Goal: Task Accomplishment & Management: Complete application form

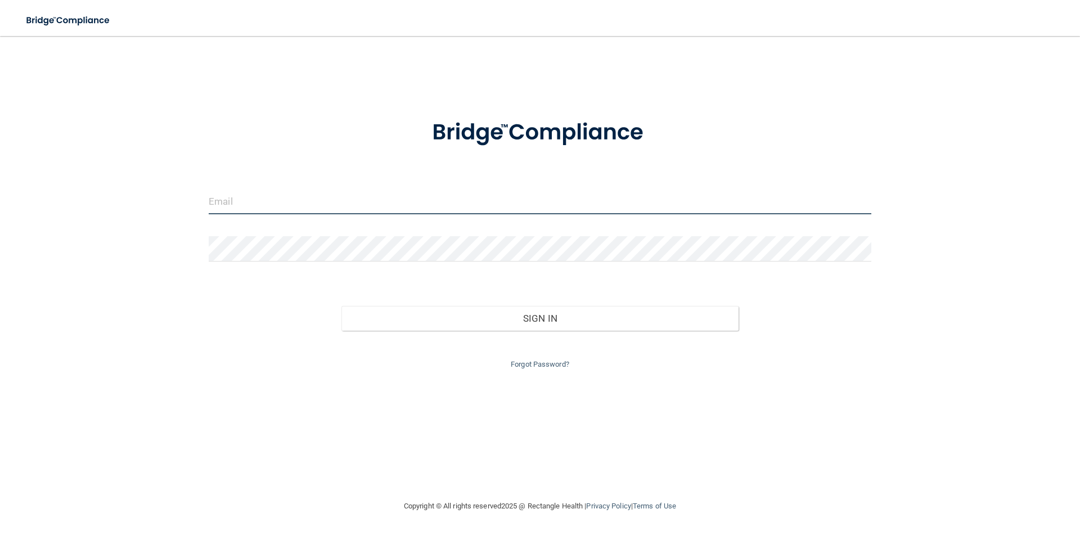
click at [217, 194] on input "email" at bounding box center [540, 201] width 663 height 25
type input "[EMAIL_ADDRESS][DOMAIN_NAME]"
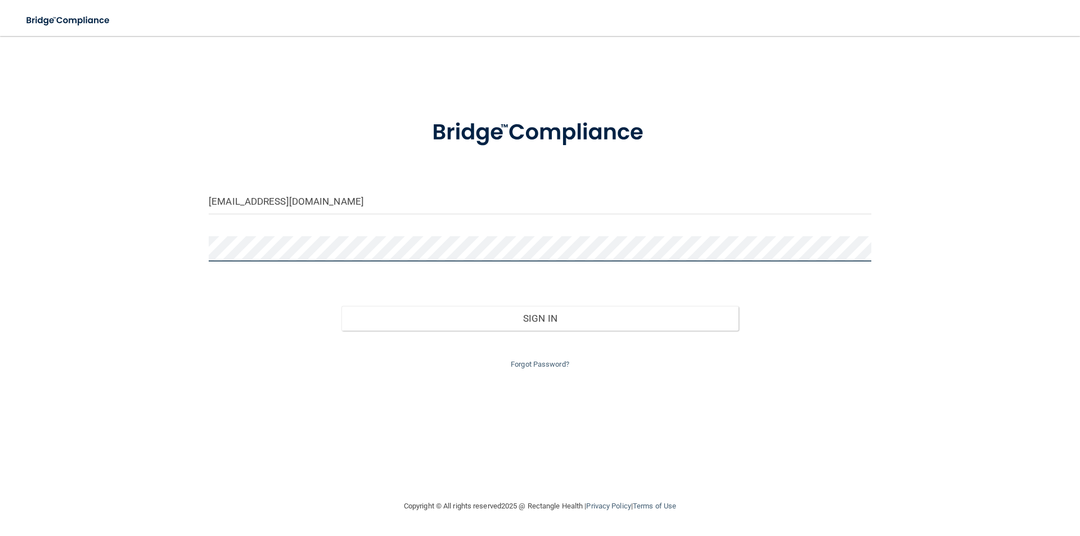
click at [342, 306] on button "Sign In" at bounding box center [541, 318] width 398 height 25
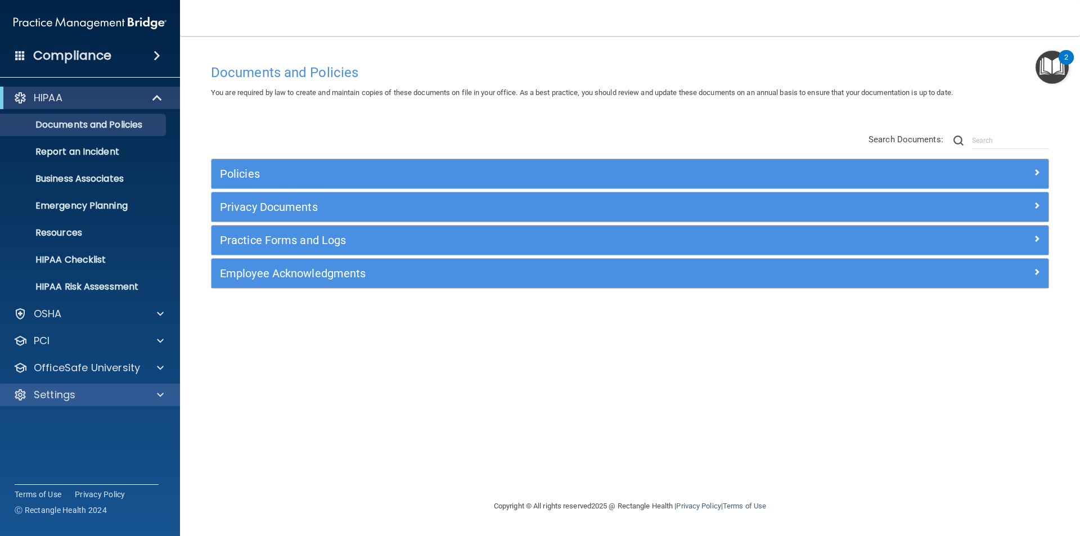
click at [74, 405] on div "Settings" at bounding box center [90, 395] width 181 height 23
click at [156, 391] on div at bounding box center [159, 395] width 28 height 14
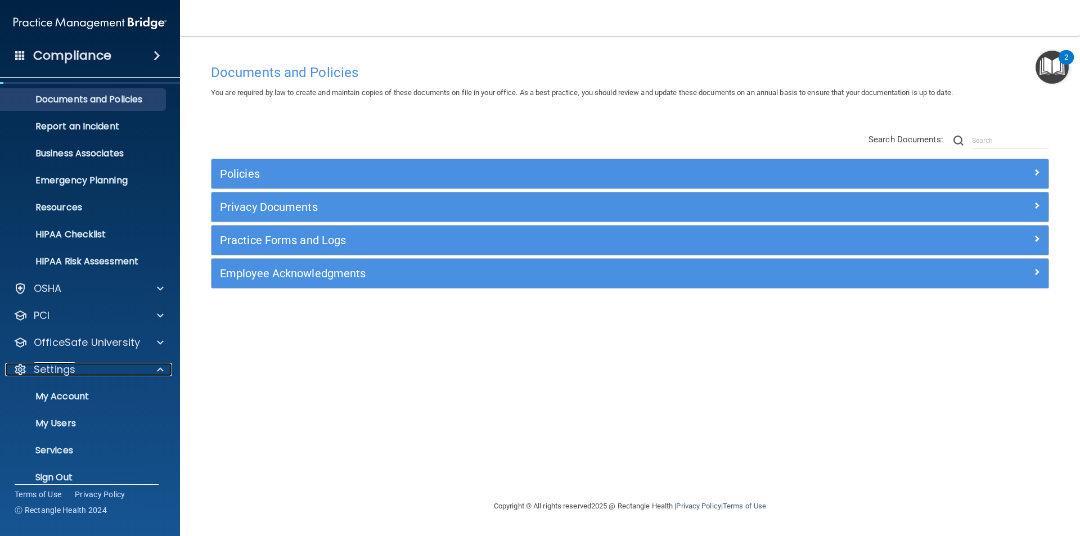
scroll to position [39, 0]
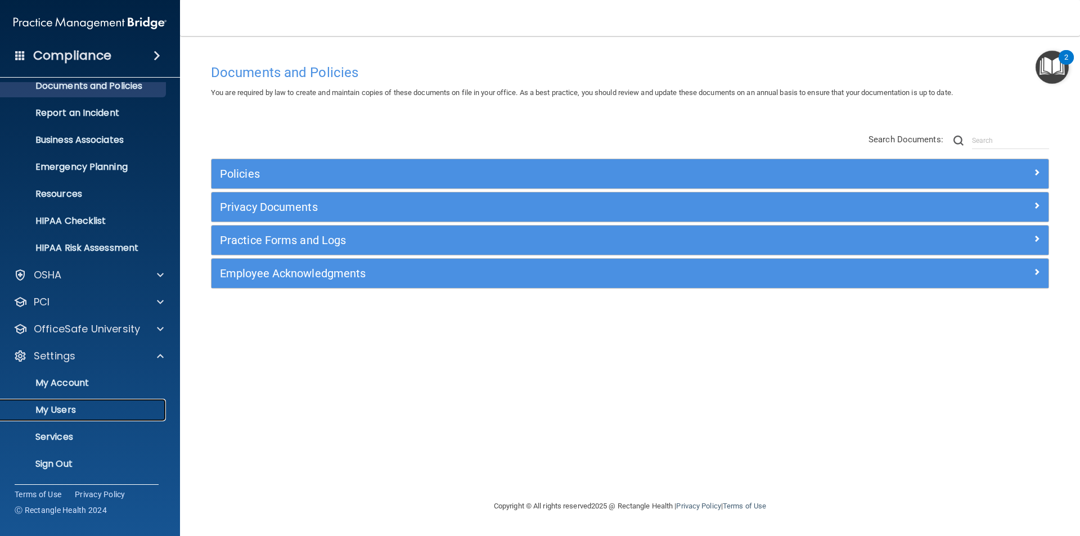
click at [71, 408] on p "My Users" at bounding box center [84, 410] width 154 height 11
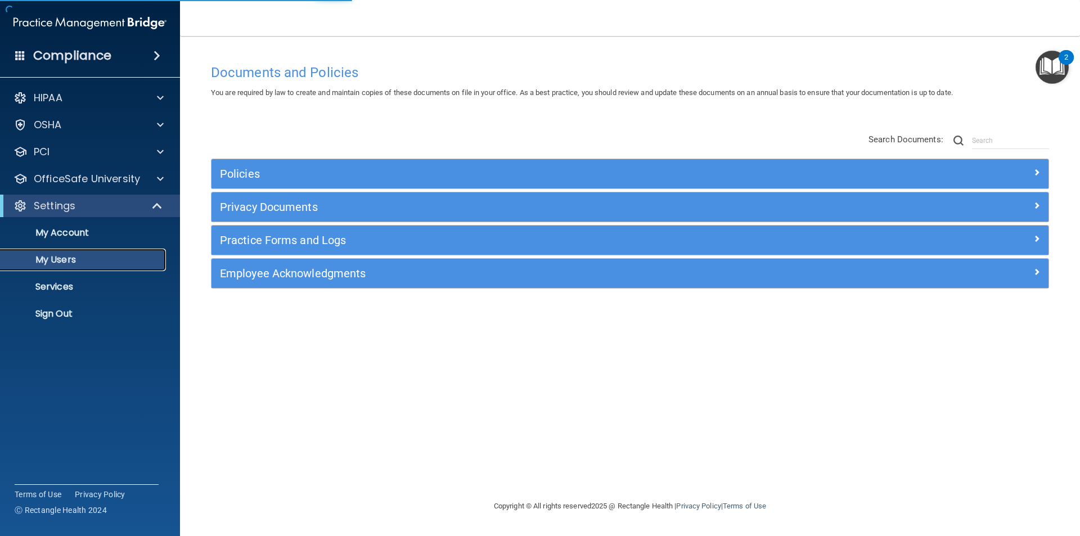
select select "20"
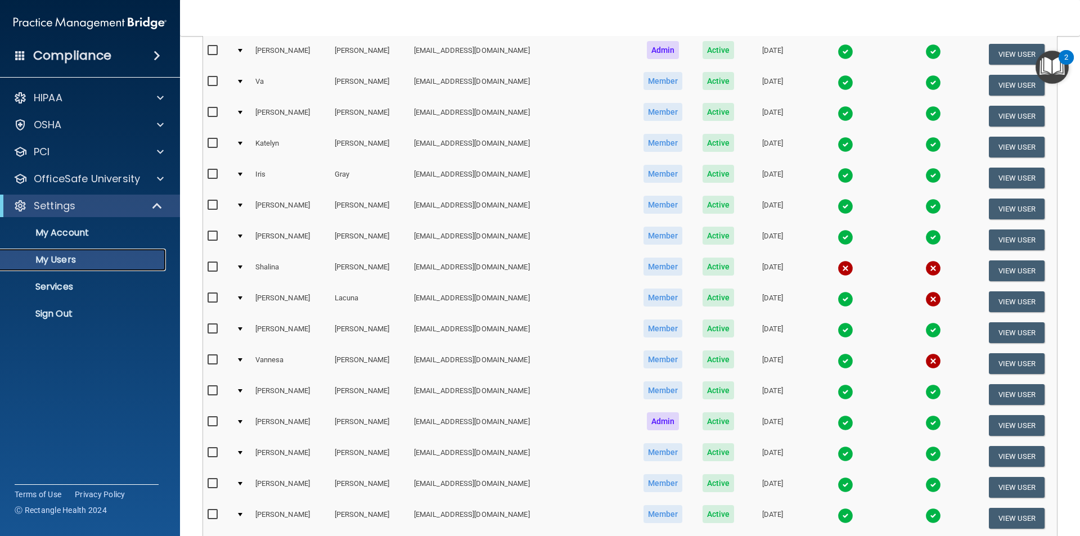
scroll to position [170, 0]
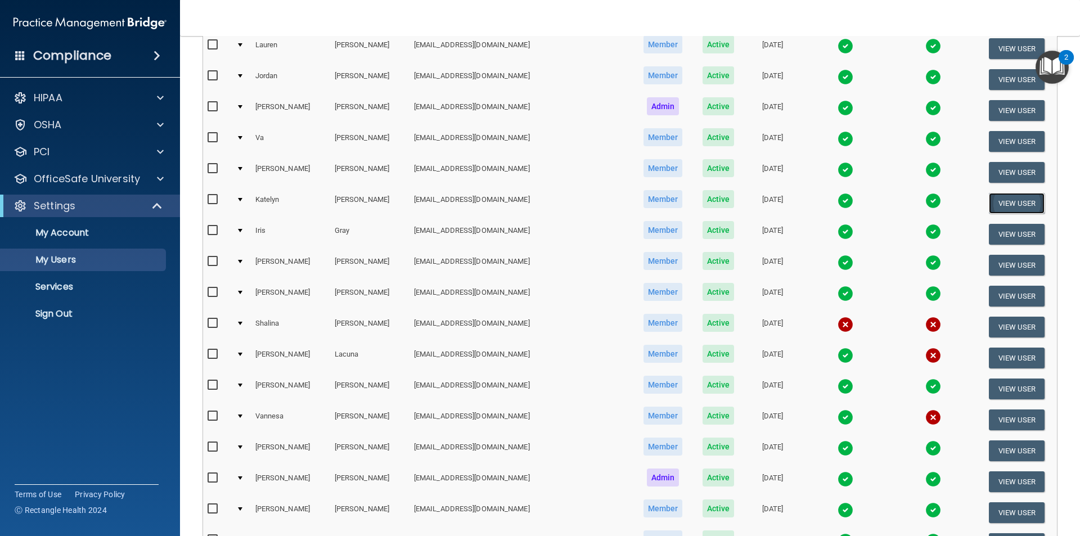
click at [1005, 204] on button "View User" at bounding box center [1017, 203] width 56 height 21
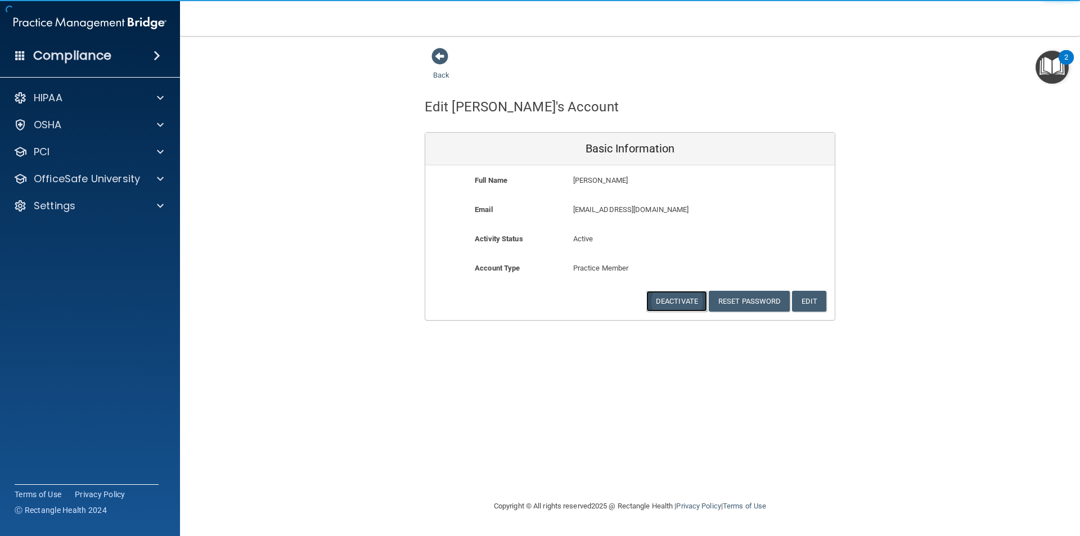
click at [672, 301] on button "Deactivate" at bounding box center [676, 301] width 61 height 21
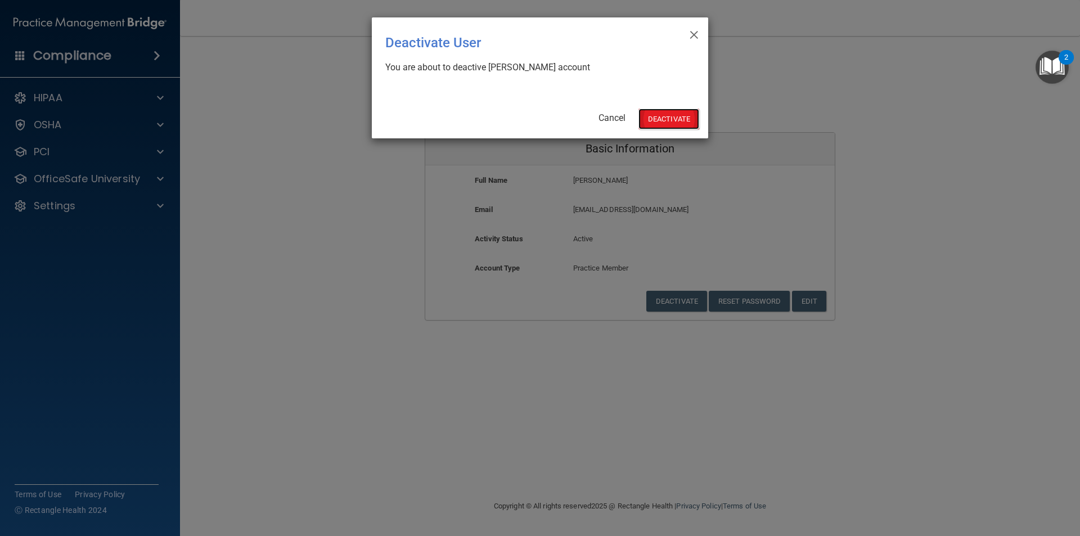
click at [669, 125] on button "Deactivate" at bounding box center [669, 119] width 61 height 21
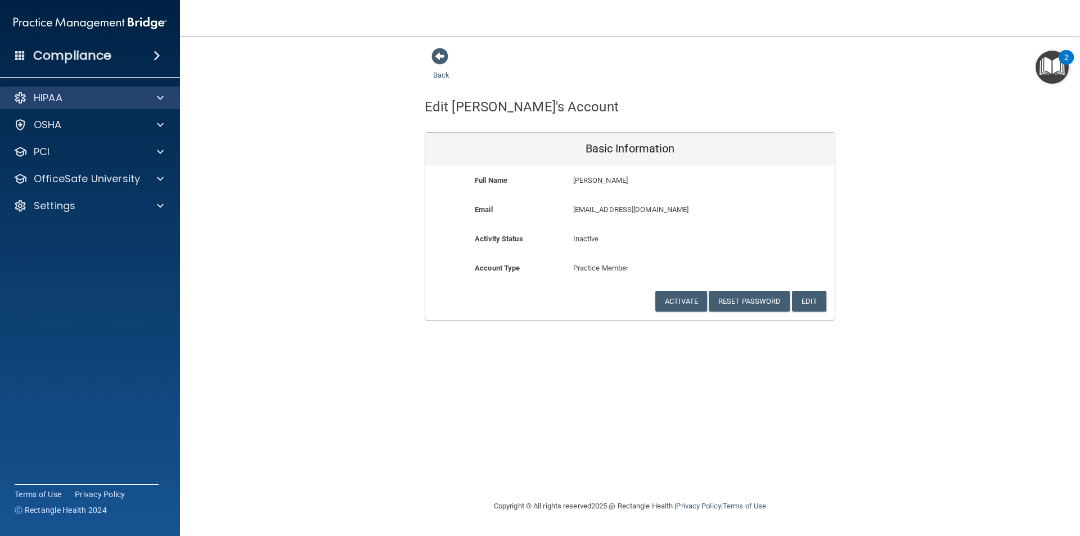
click at [56, 105] on div "HIPAA" at bounding box center [90, 98] width 181 height 23
click at [162, 95] on span at bounding box center [160, 98] width 7 height 14
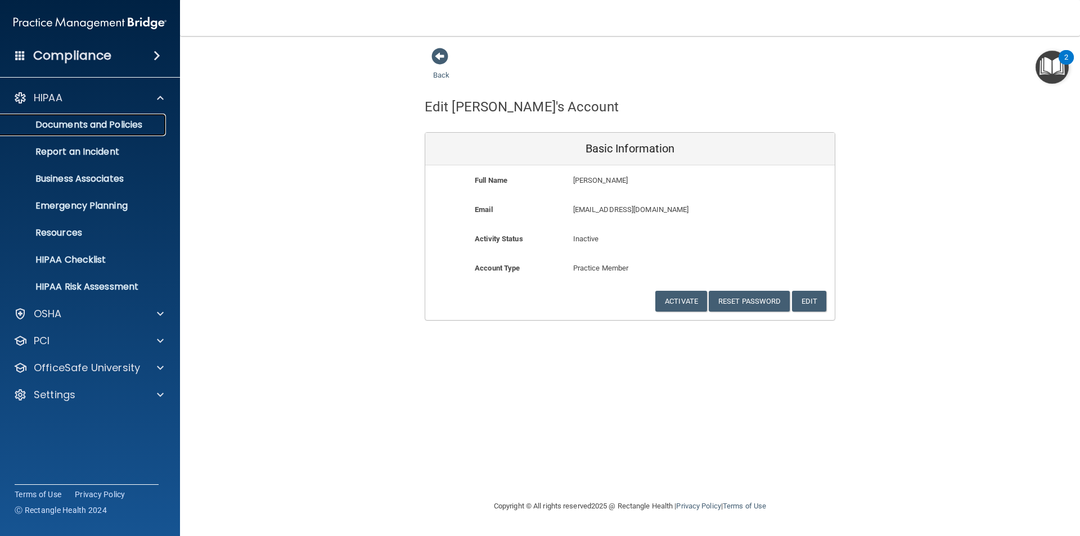
click at [68, 132] on link "Documents and Policies" at bounding box center [77, 125] width 177 height 23
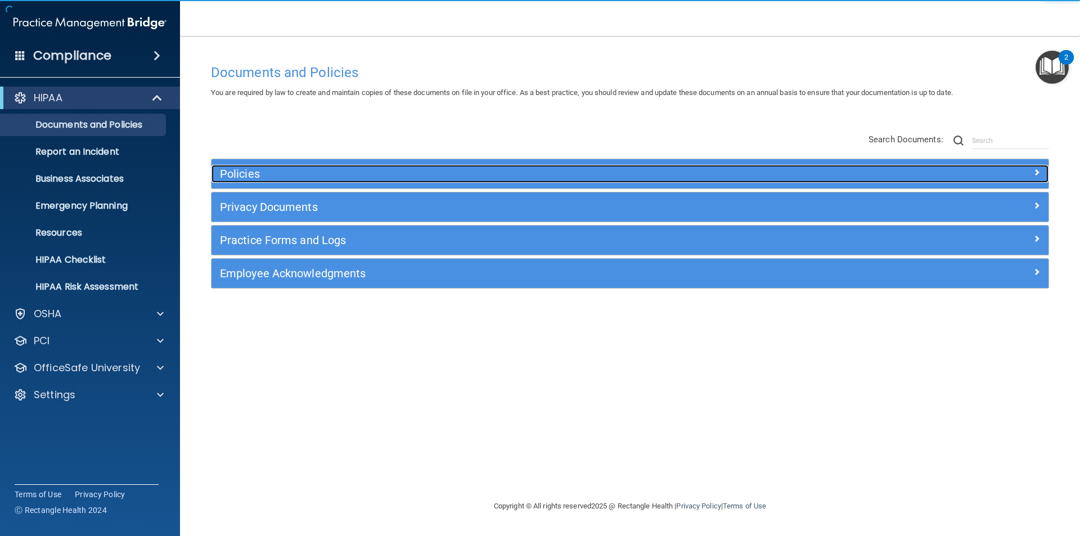
click at [272, 165] on div "Policies" at bounding box center [526, 174] width 628 height 18
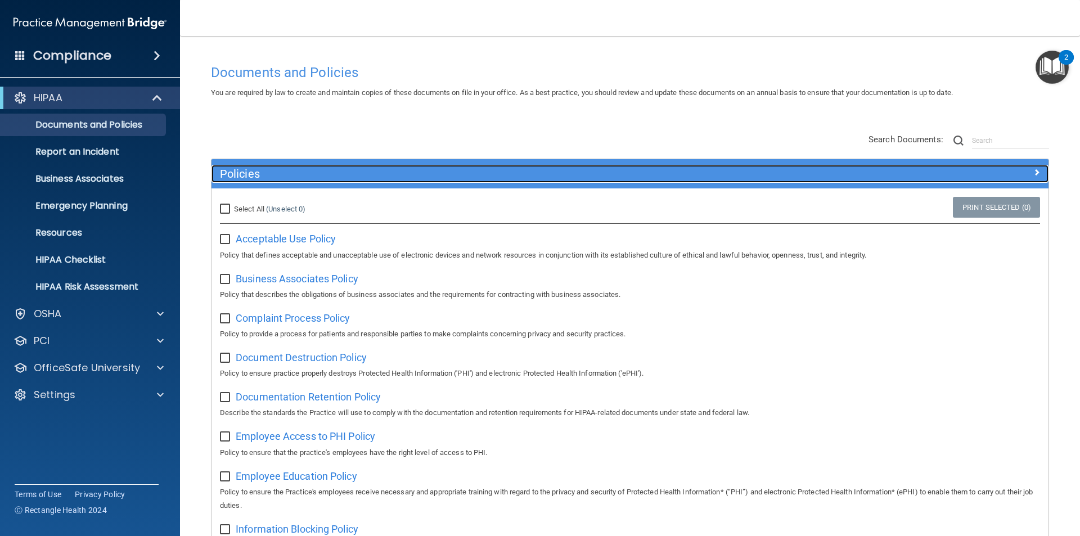
click at [250, 169] on h5 "Policies" at bounding box center [525, 174] width 611 height 12
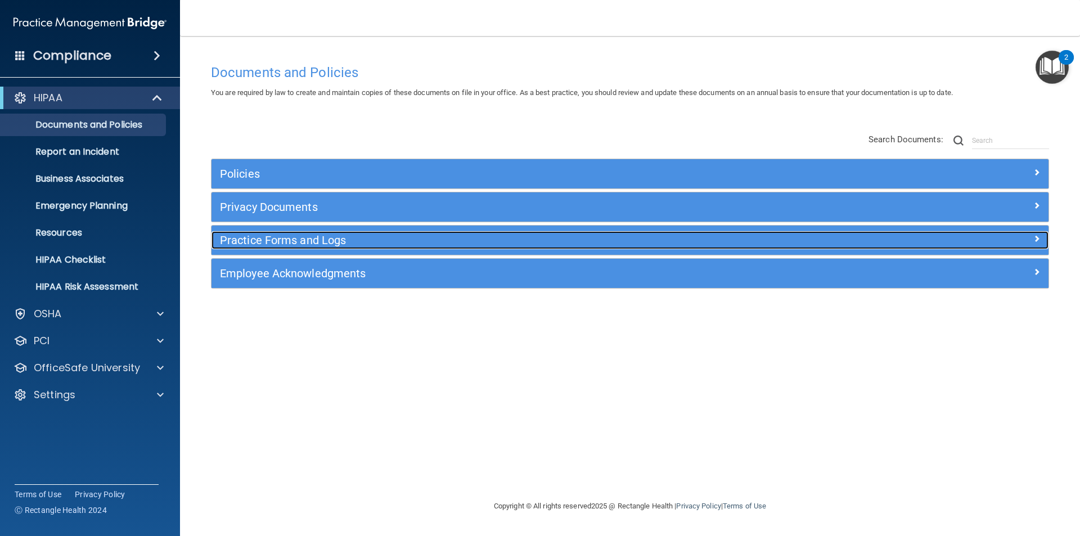
click at [294, 243] on h5 "Practice Forms and Logs" at bounding box center [525, 240] width 611 height 12
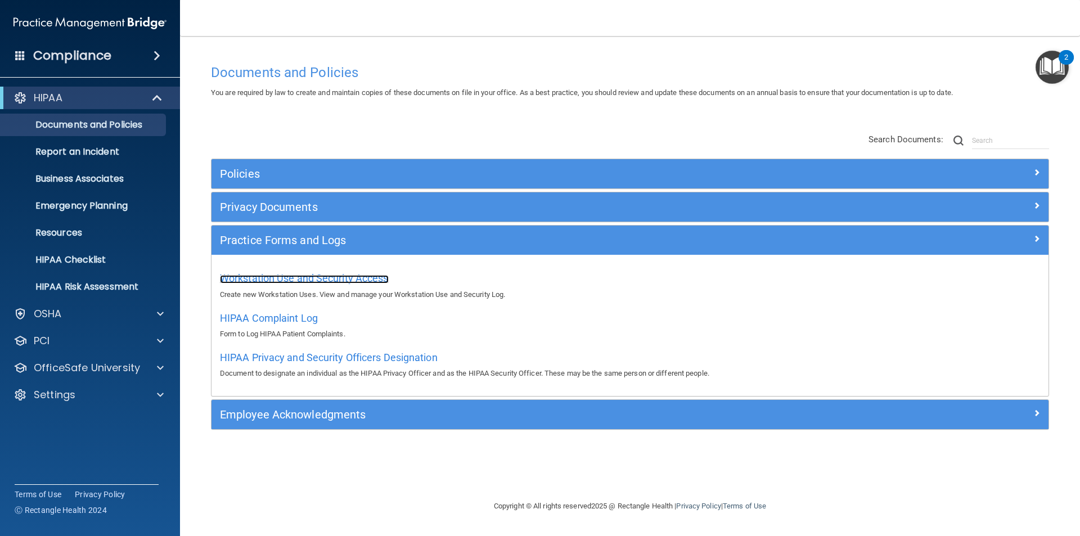
click at [308, 276] on span "Workstation Use and Security Access" at bounding box center [304, 278] width 169 height 12
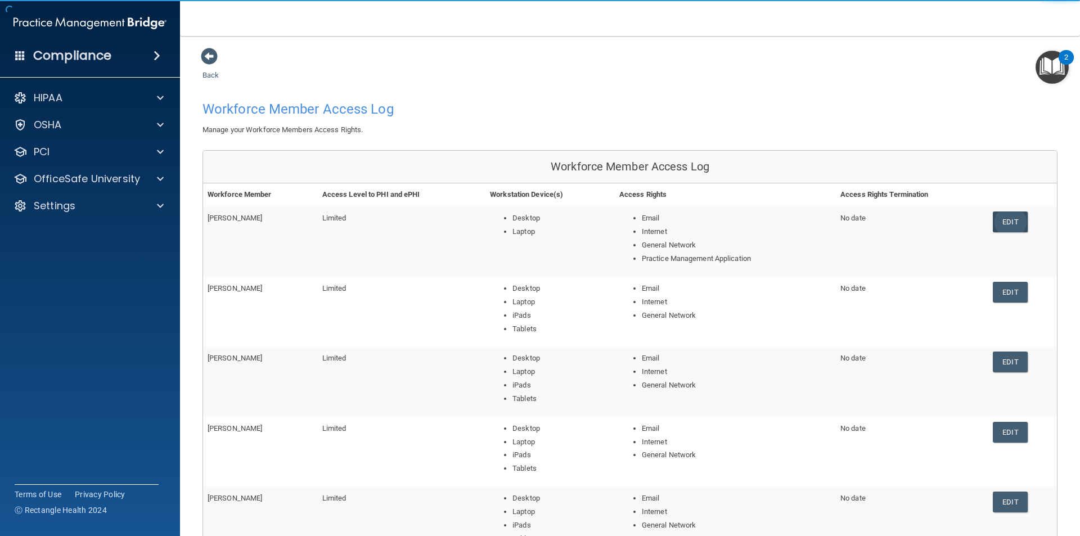
click at [995, 224] on link "Edit" at bounding box center [1010, 222] width 34 height 21
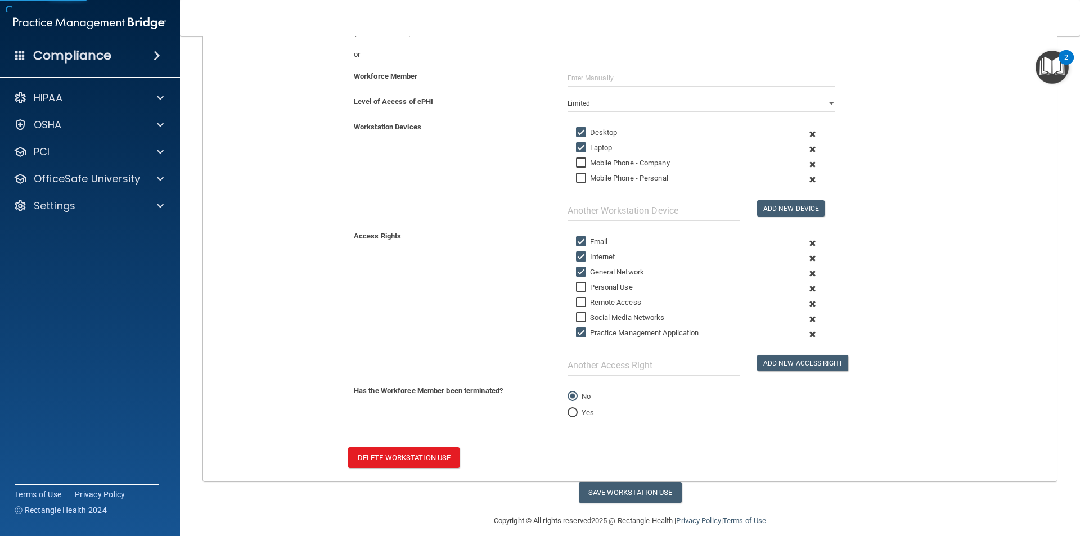
scroll to position [177, 0]
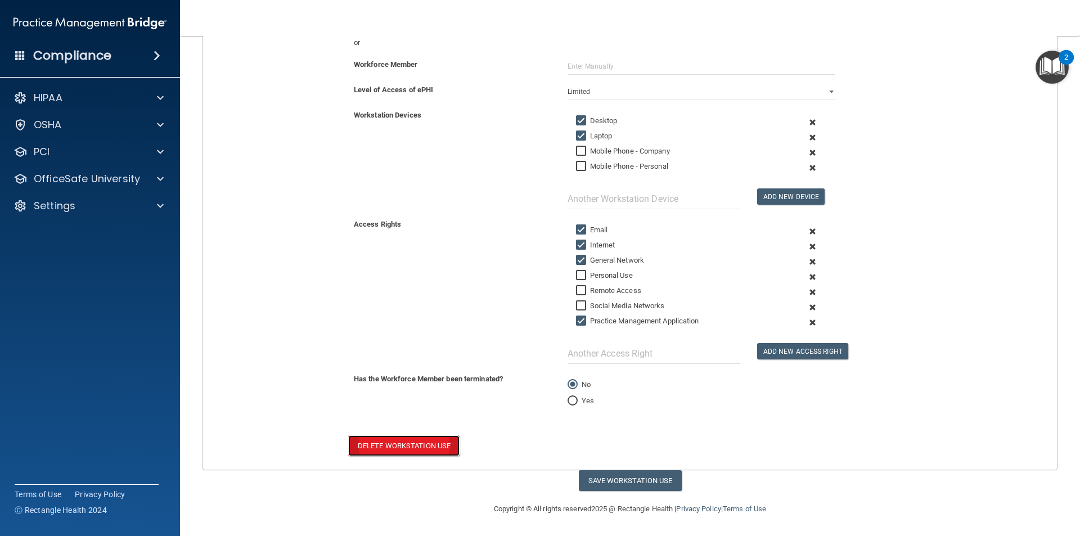
click at [400, 447] on button "Delete Workstation Use" at bounding box center [403, 445] width 111 height 21
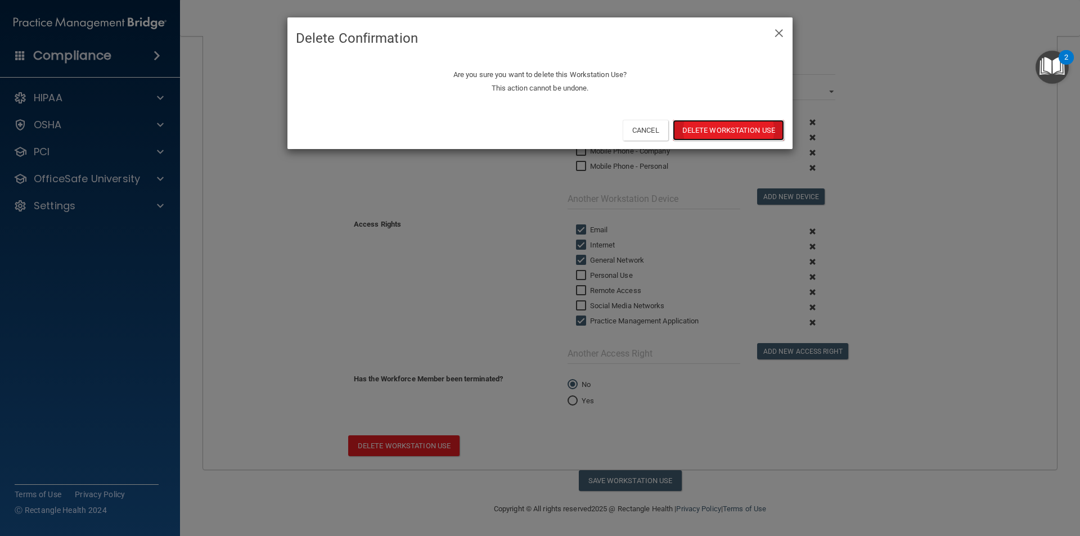
click at [726, 128] on button "Delete Workstation Use" at bounding box center [728, 130] width 111 height 21
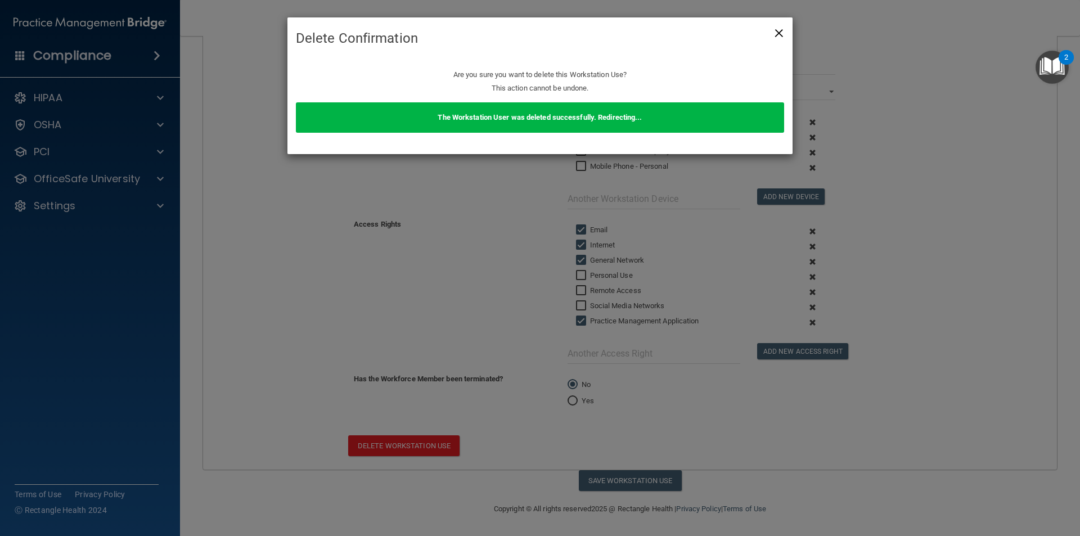
click at [778, 32] on span "×" at bounding box center [779, 31] width 10 height 23
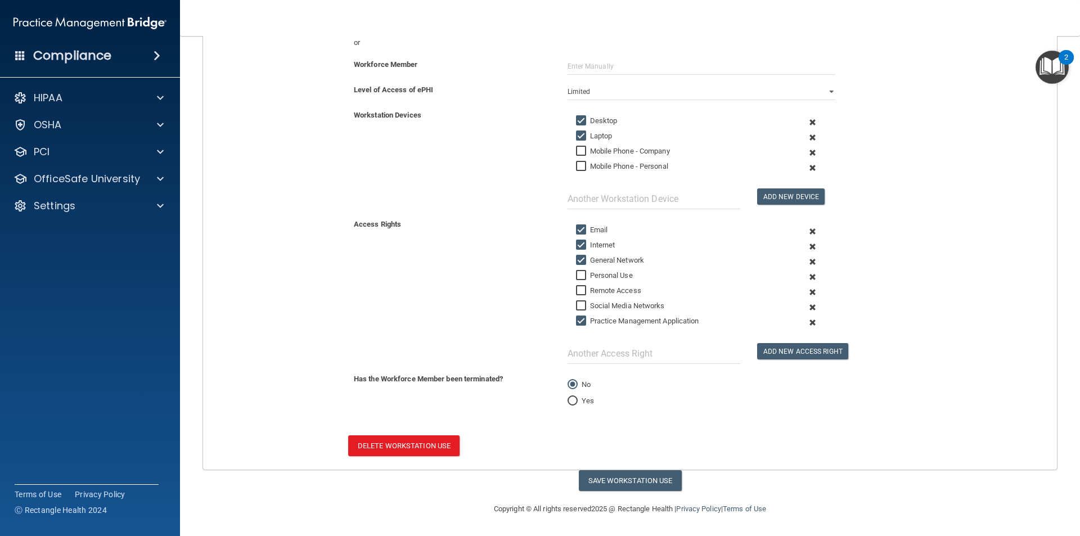
scroll to position [108, 0]
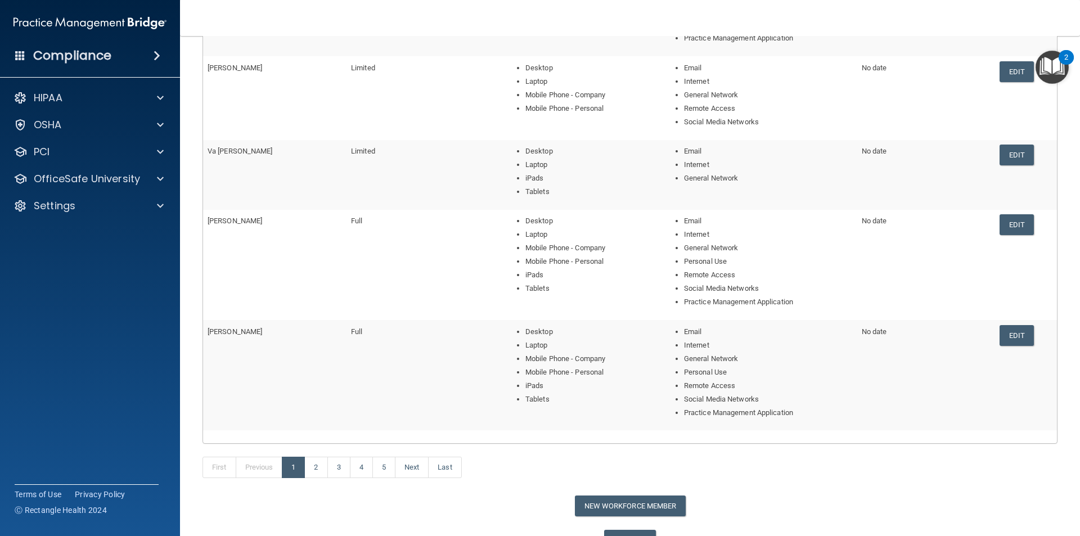
scroll to position [307, 0]
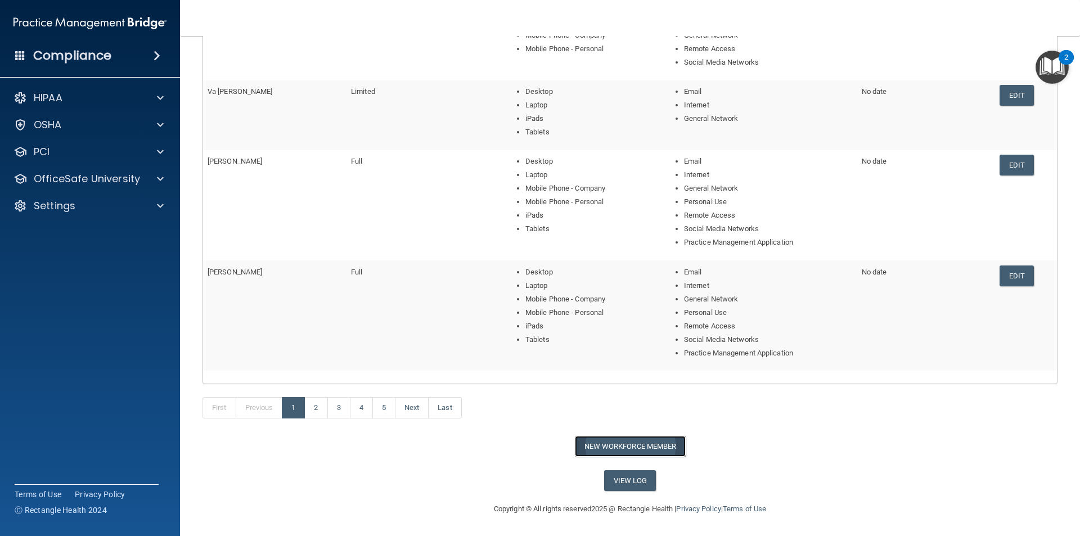
click at [623, 450] on button "New Workforce Member" at bounding box center [630, 446] width 111 height 21
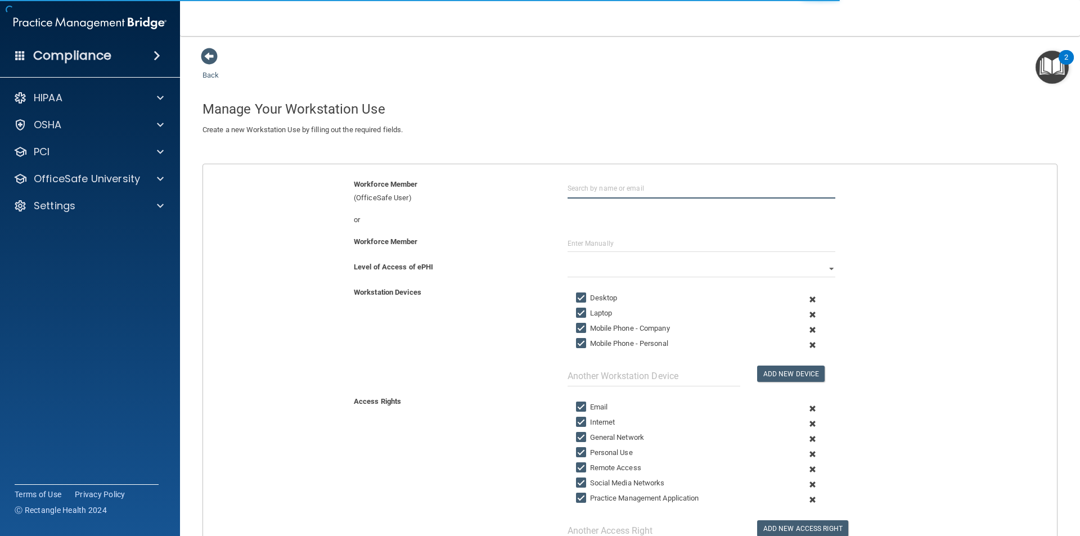
click at [612, 181] on input "text" at bounding box center [702, 188] width 268 height 21
type input "j"
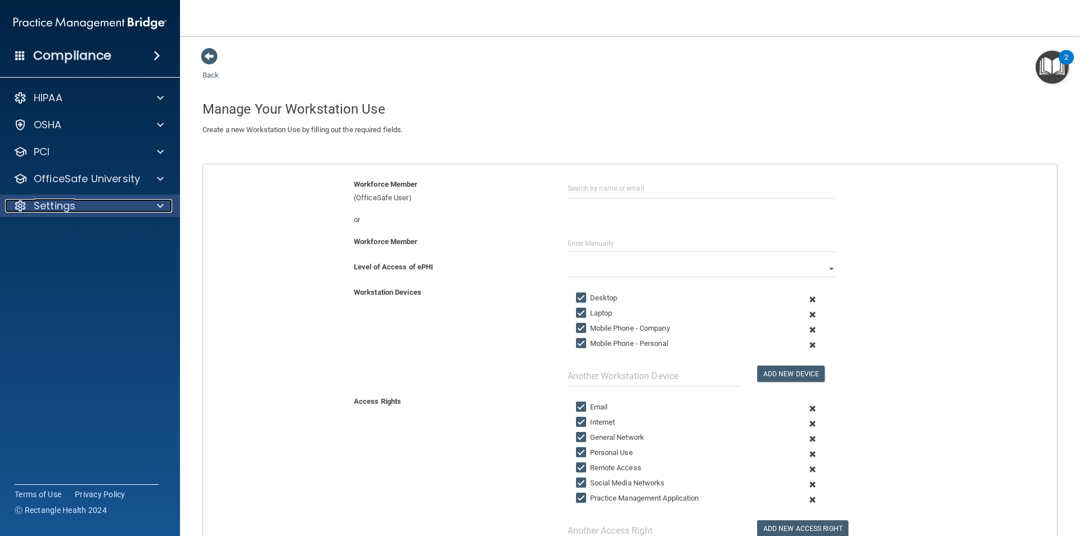
click at [118, 206] on div "Settings" at bounding box center [75, 206] width 140 height 14
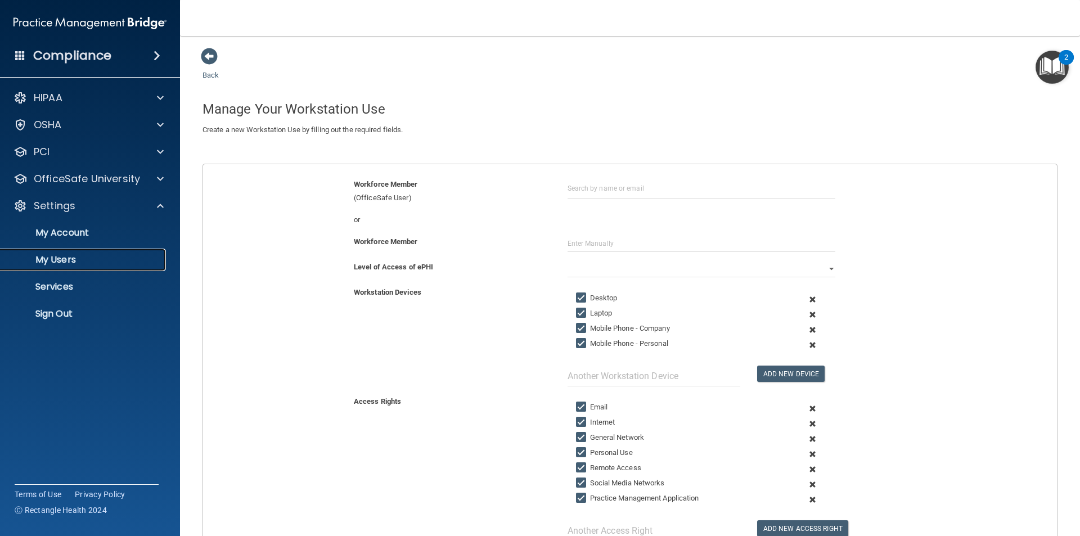
click at [74, 254] on p "My Users" at bounding box center [84, 259] width 154 height 11
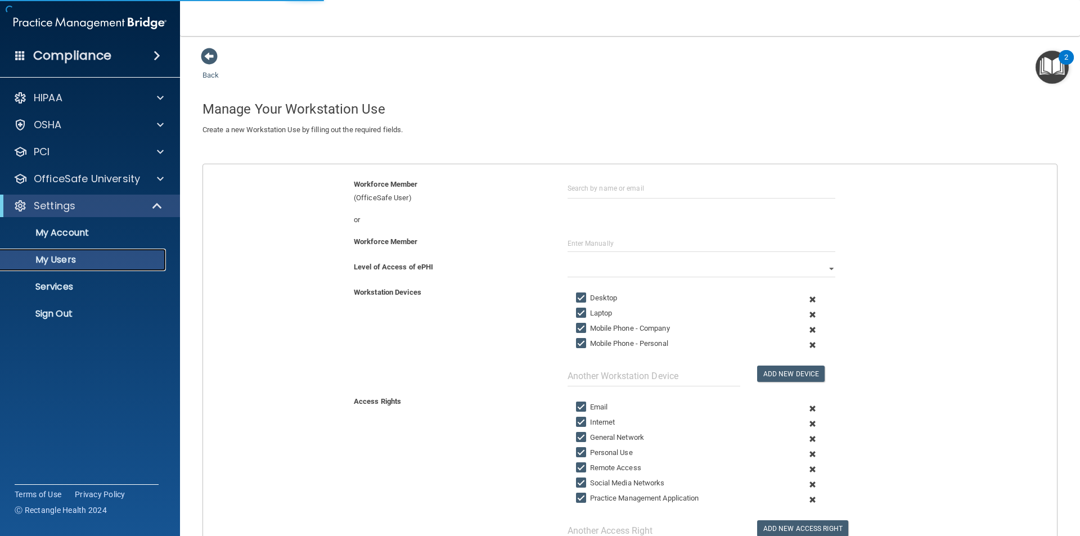
select select "20"
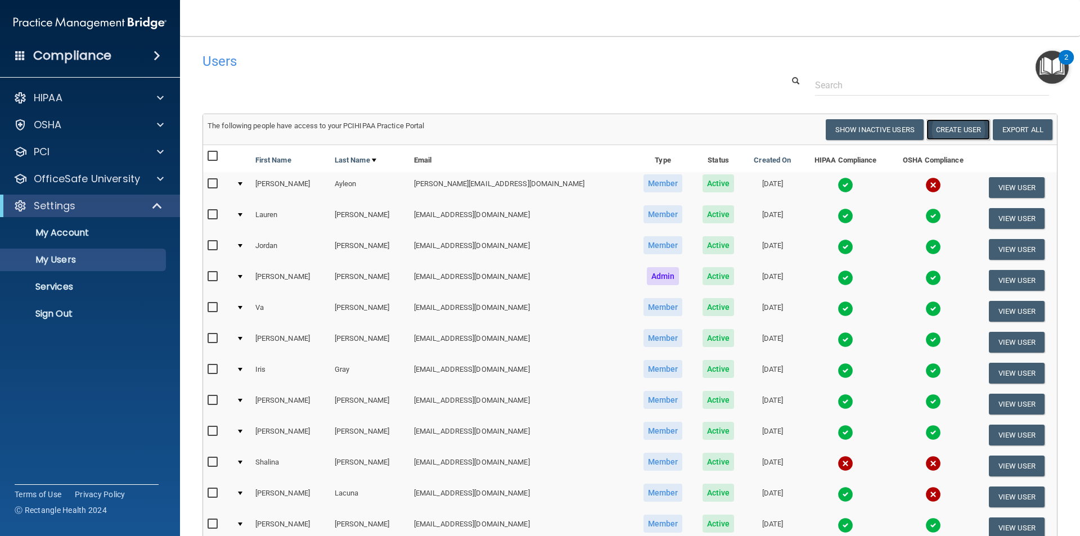
click at [938, 135] on button "Create User" at bounding box center [959, 129] width 64 height 21
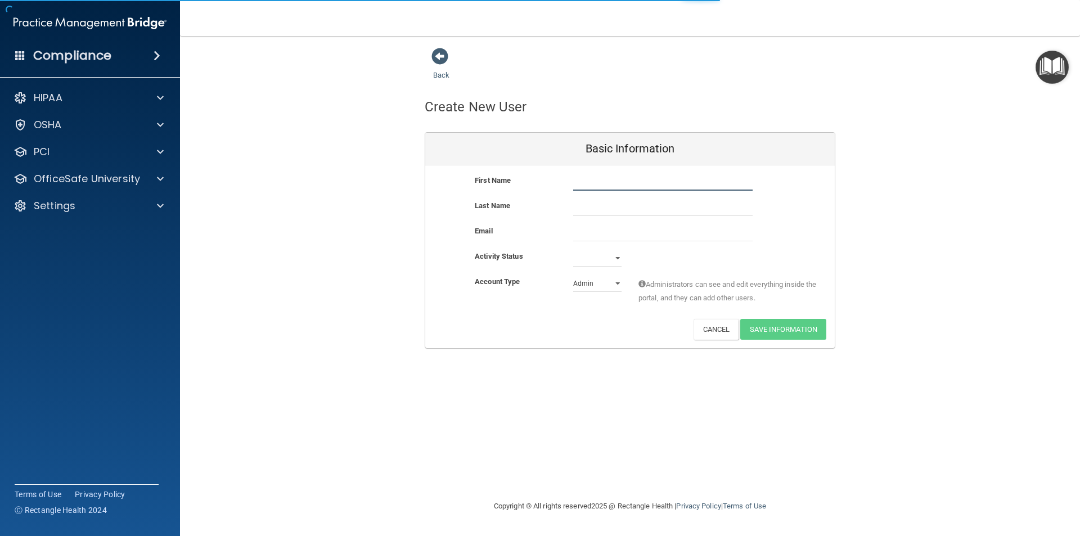
click at [628, 179] on input "text" at bounding box center [662, 182] width 179 height 17
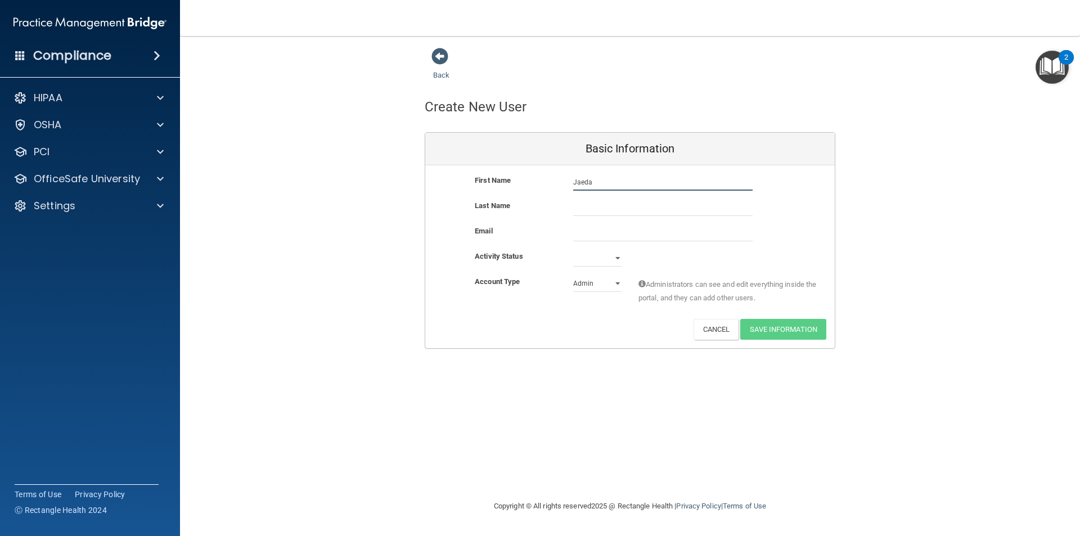
type input "Jaeda"
type input "U"
type input "Austin"
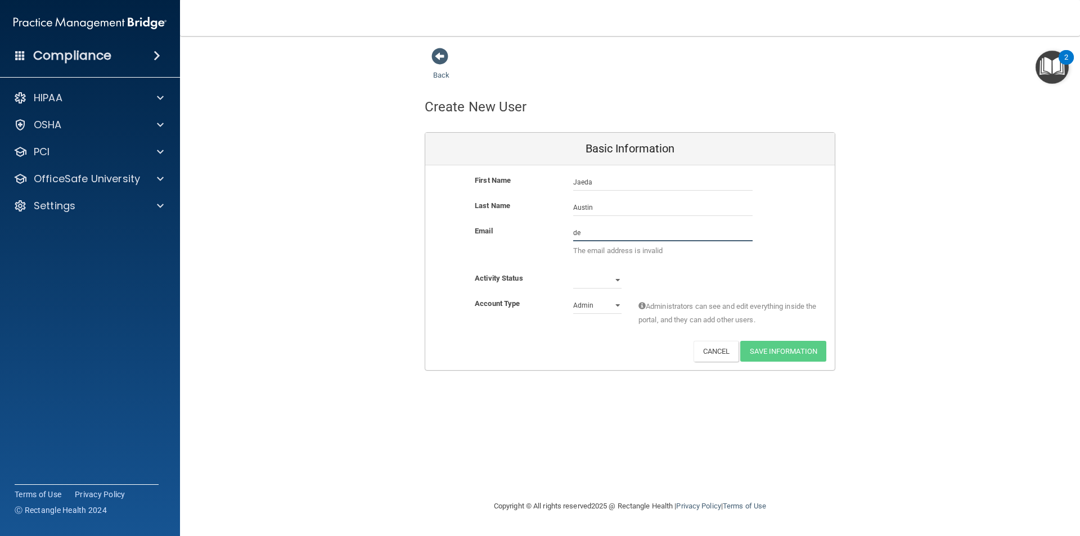
type input "d"
type input "[EMAIL_ADDRESS][DOMAIN_NAME]"
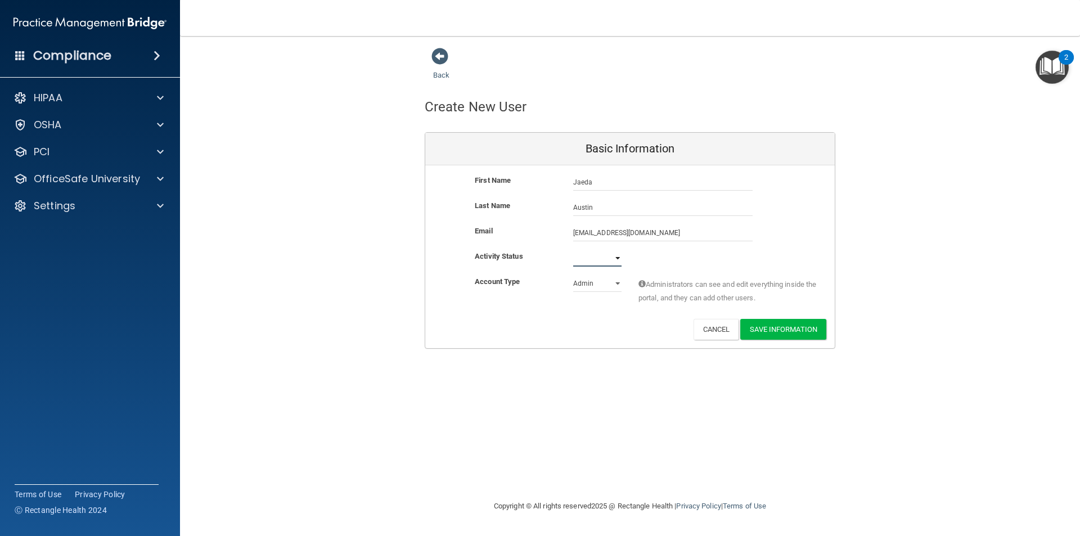
click at [591, 258] on select "Active Inactive" at bounding box center [597, 258] width 48 height 17
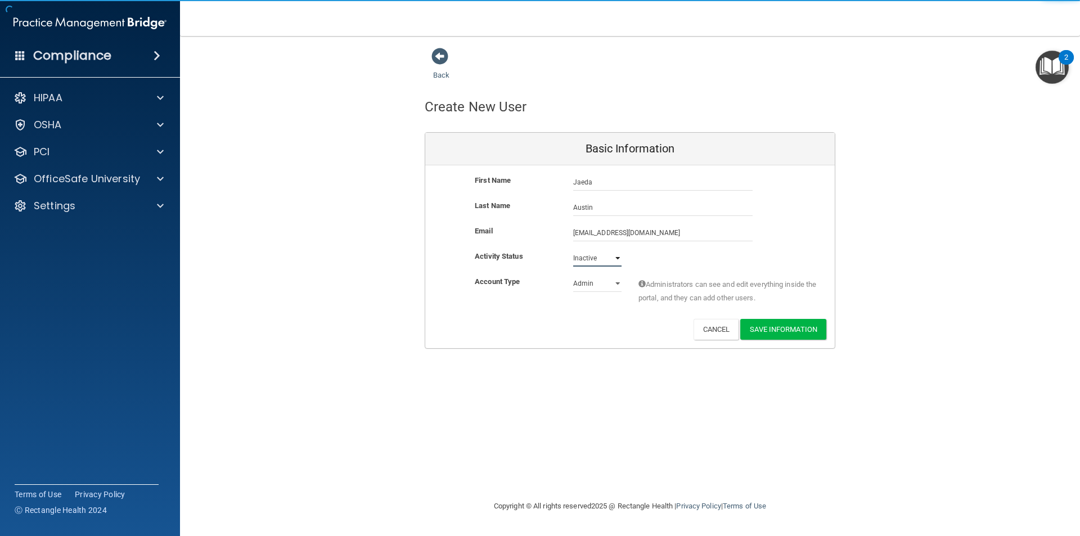
click at [573, 250] on select "Active Inactive" at bounding box center [597, 258] width 48 height 17
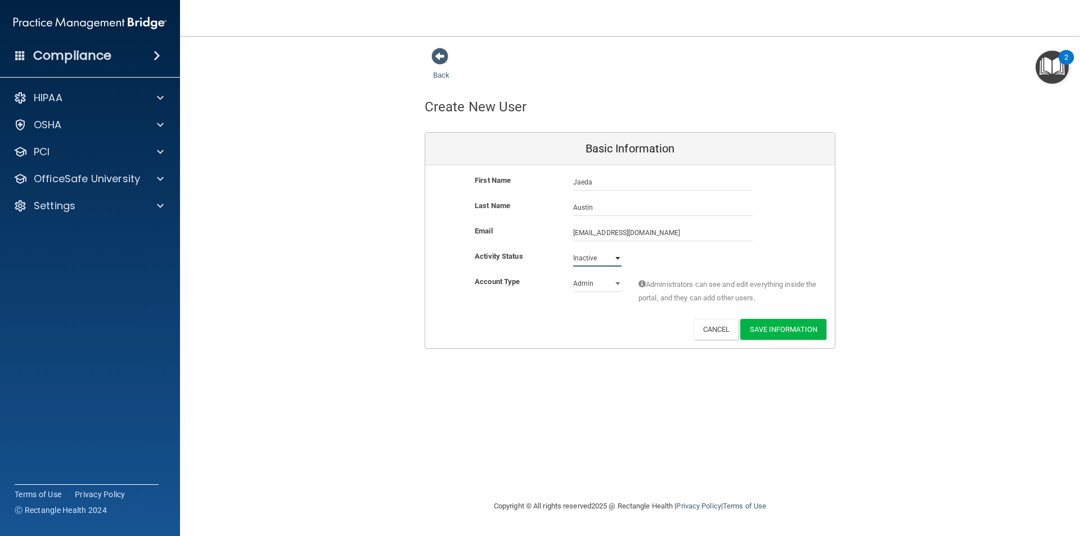
click at [592, 258] on select "Active Inactive" at bounding box center [597, 258] width 48 height 17
select select "active"
click at [573, 250] on select "Active Inactive" at bounding box center [597, 258] width 48 height 17
click at [595, 281] on select "Admin Member" at bounding box center [597, 283] width 48 height 17
select select "practice_member"
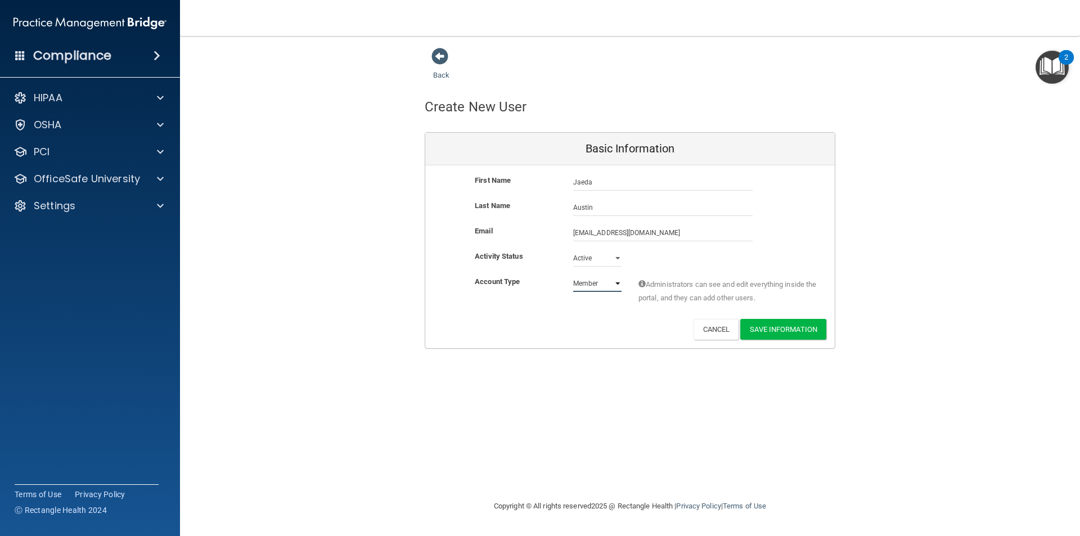
click at [573, 275] on select "Admin Member" at bounding box center [597, 283] width 48 height 17
click at [811, 324] on button "Save Information" at bounding box center [783, 329] width 86 height 21
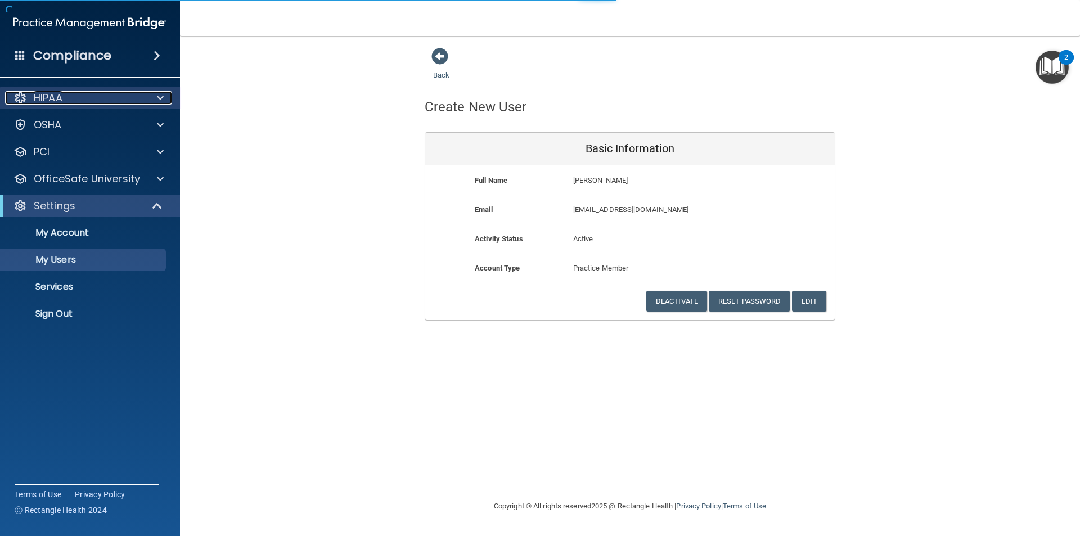
click at [60, 102] on p "HIPAA" at bounding box center [48, 98] width 29 height 14
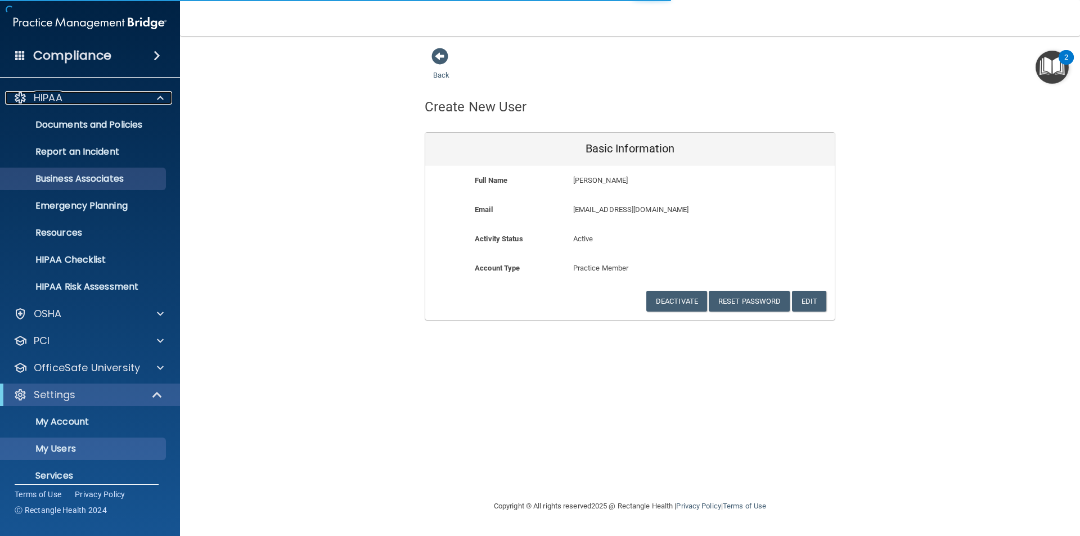
select select "20"
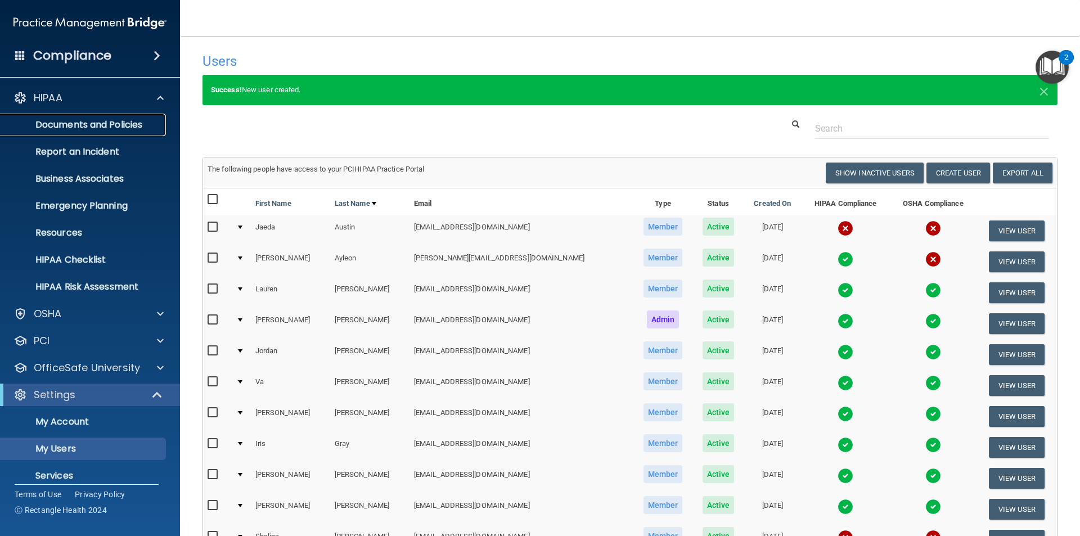
click at [104, 126] on p "Documents and Policies" at bounding box center [84, 124] width 154 height 11
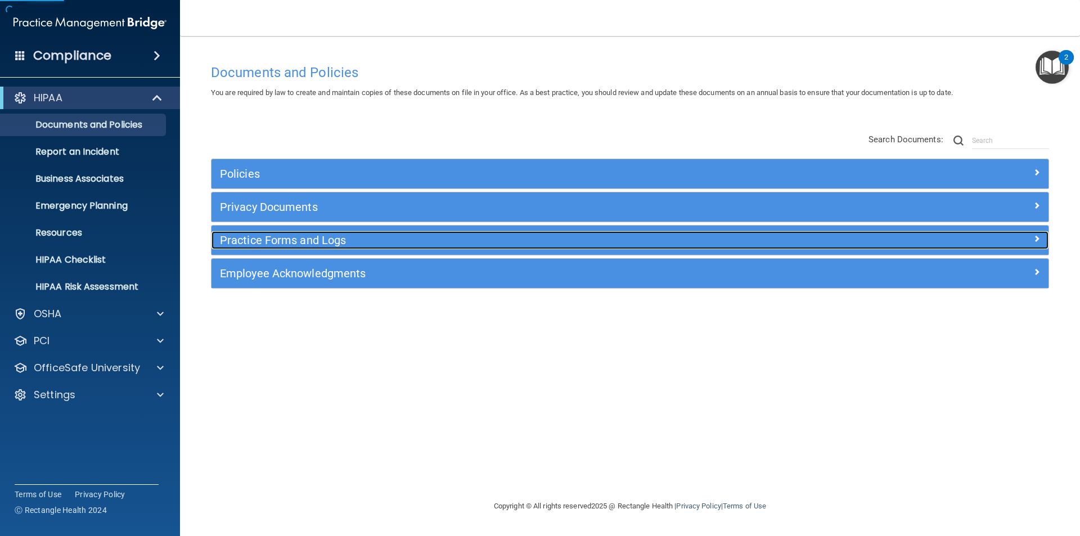
click at [322, 241] on h5 "Practice Forms and Logs" at bounding box center [525, 240] width 611 height 12
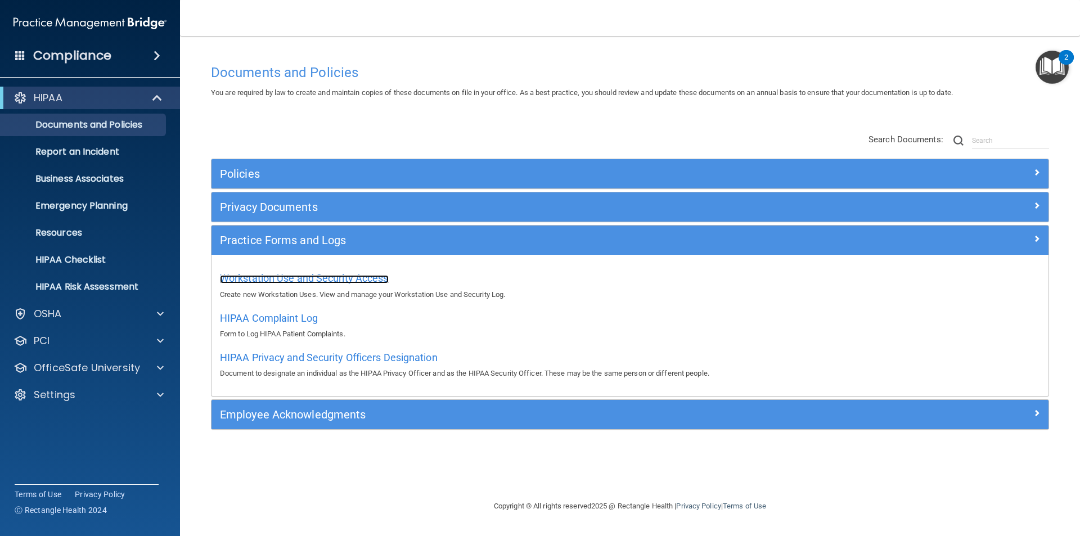
click at [353, 278] on span "Workstation Use and Security Access" at bounding box center [304, 278] width 169 height 12
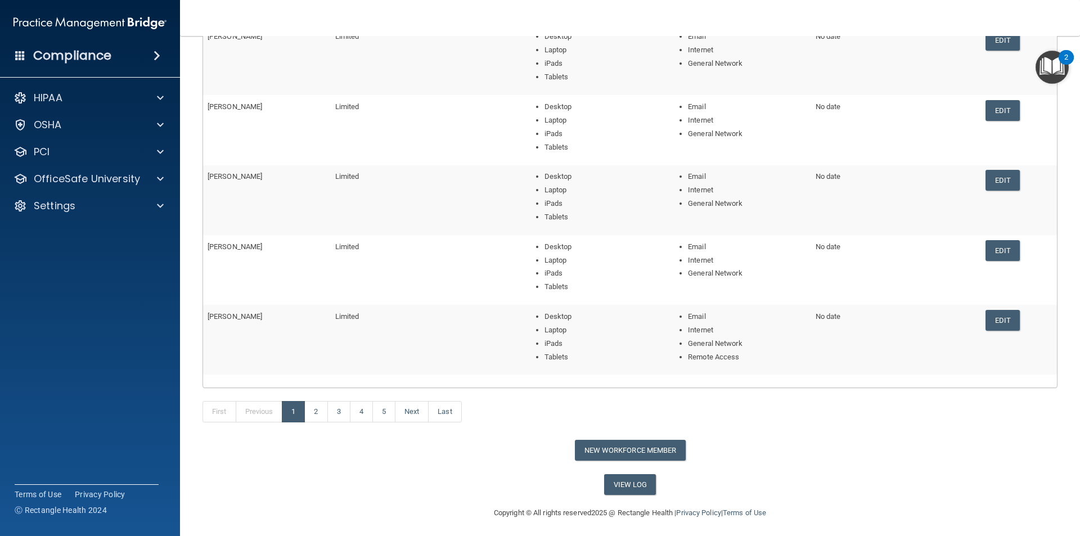
scroll to position [186, 0]
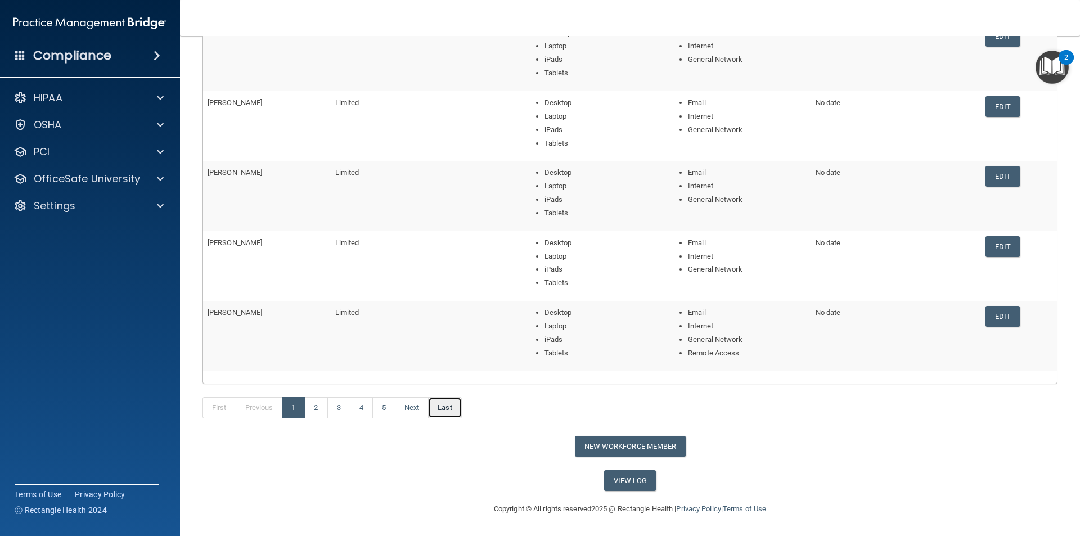
click at [437, 410] on link "Last" at bounding box center [444, 407] width 33 height 21
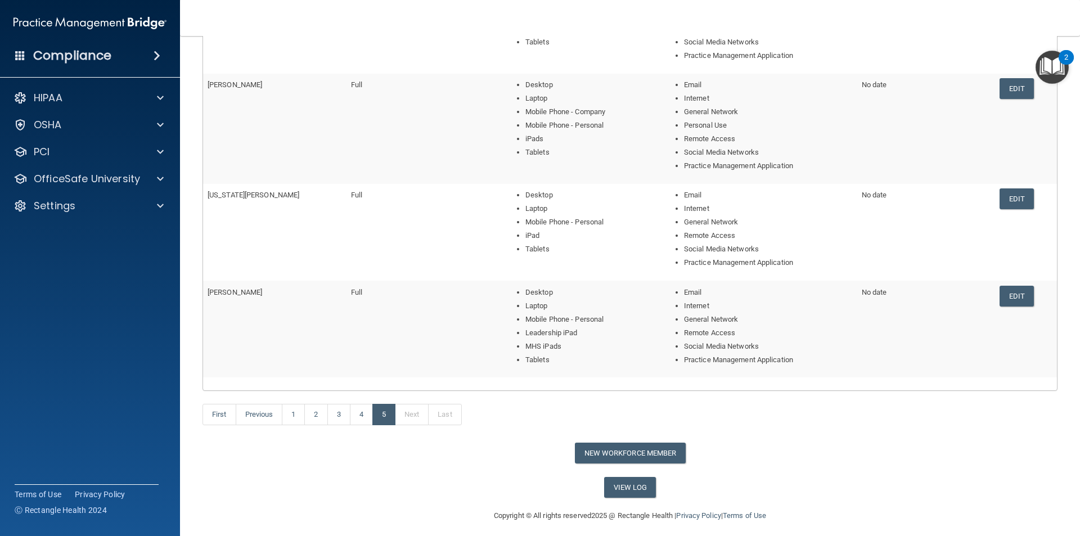
scroll to position [334, 0]
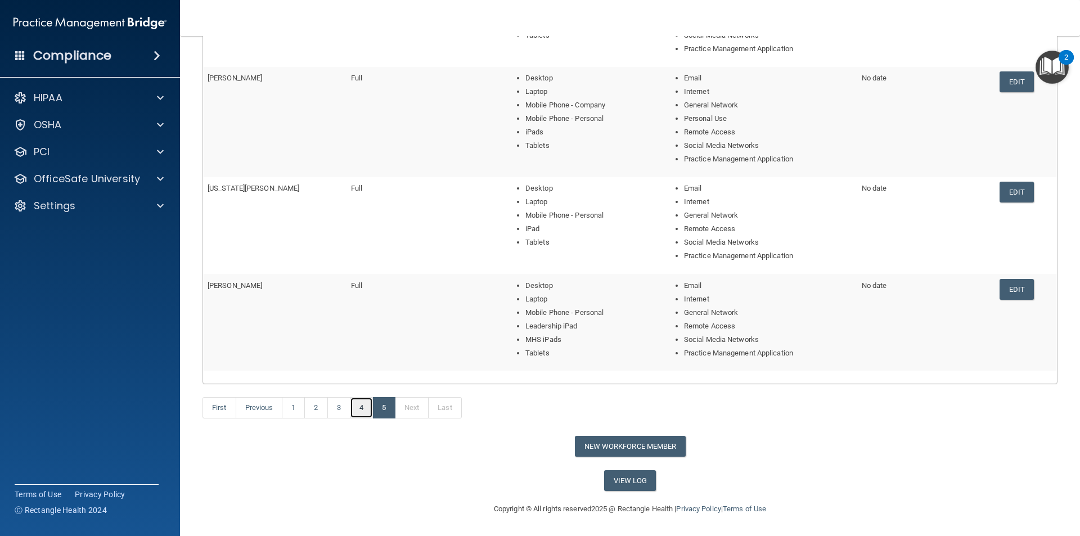
click at [360, 411] on link "4" at bounding box center [361, 407] width 23 height 21
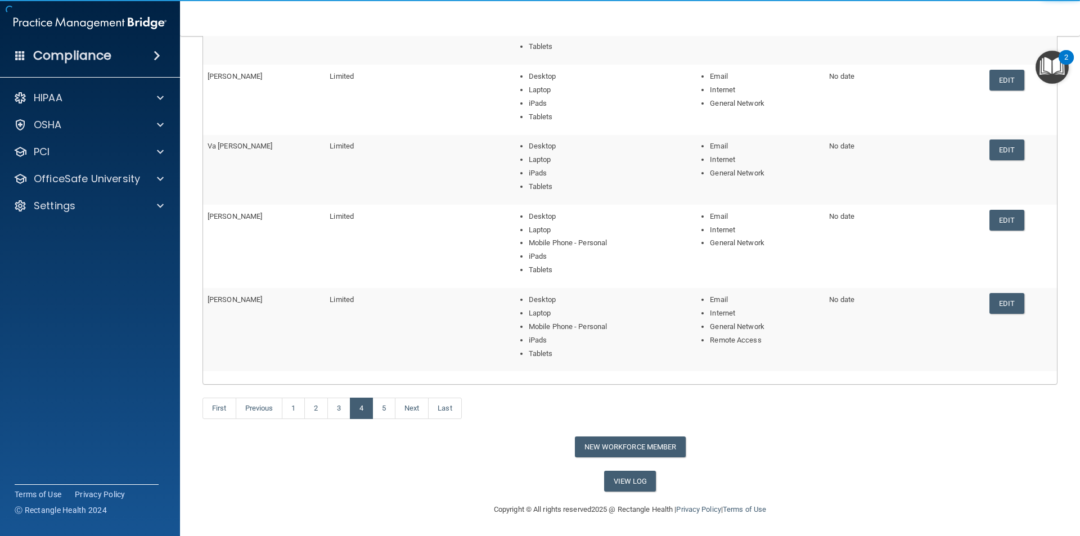
scroll to position [213, 0]
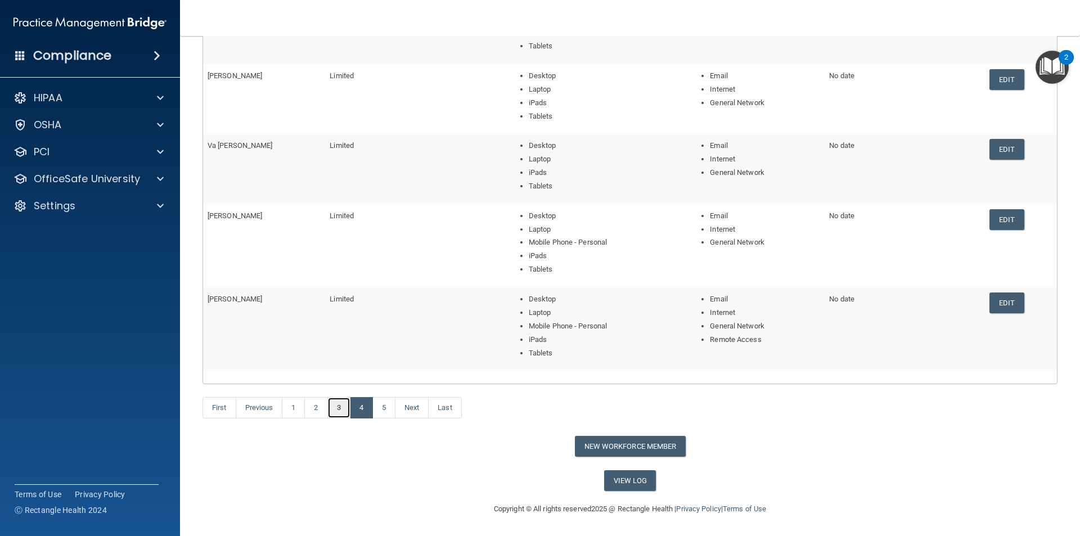
click at [335, 410] on link "3" at bounding box center [338, 407] width 23 height 21
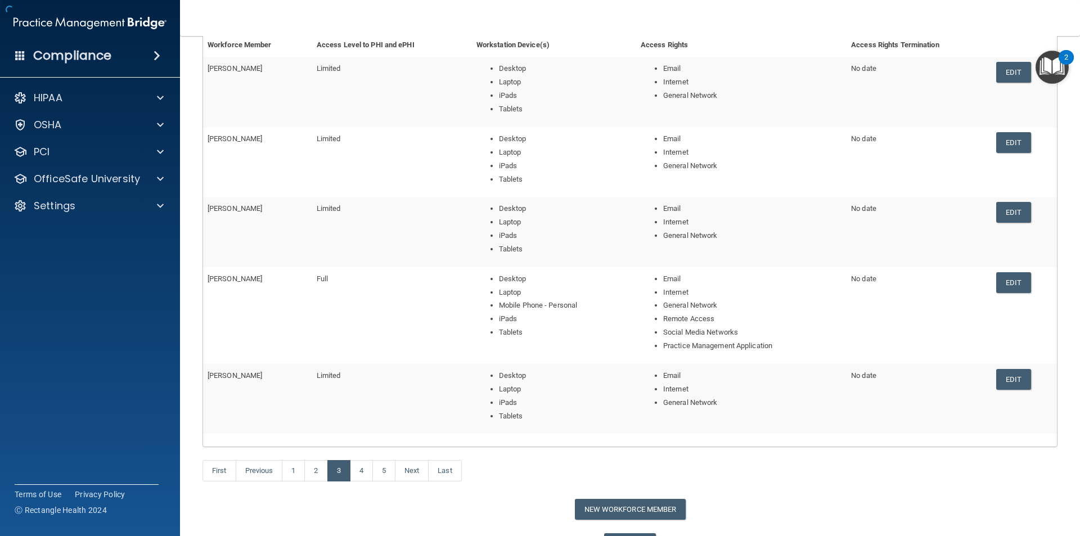
scroll to position [169, 0]
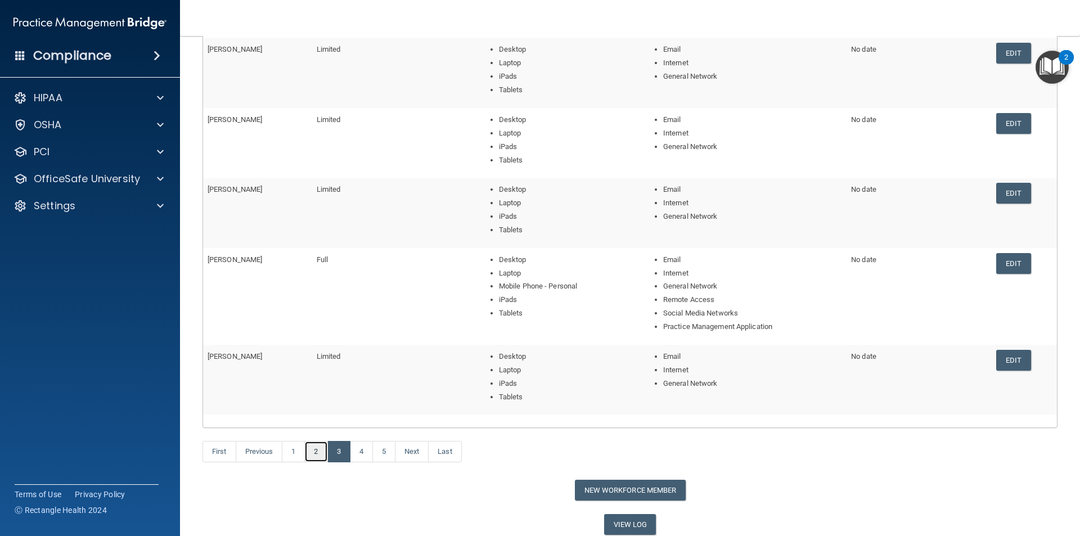
click at [315, 455] on link "2" at bounding box center [315, 451] width 23 height 21
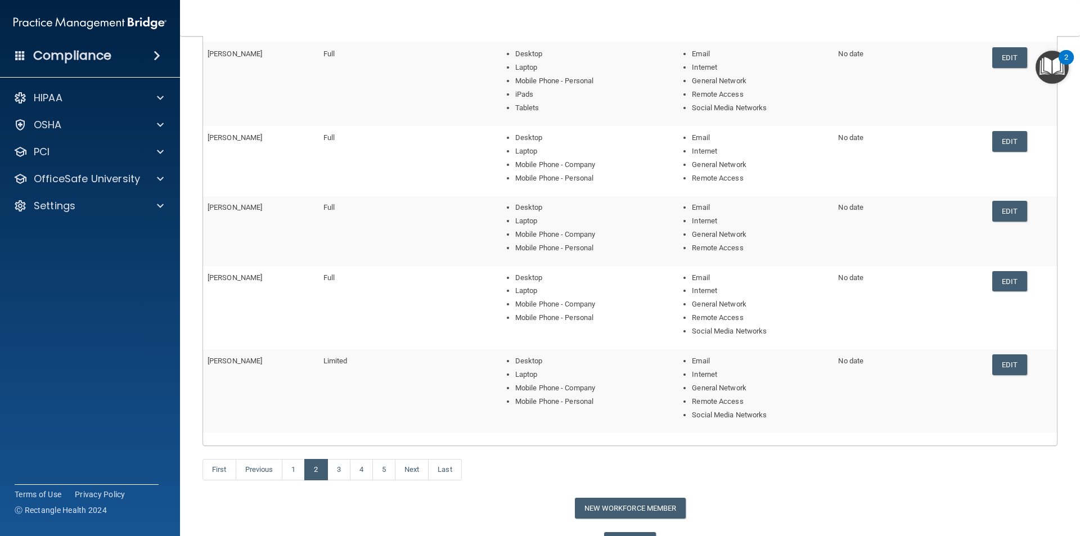
scroll to position [169, 0]
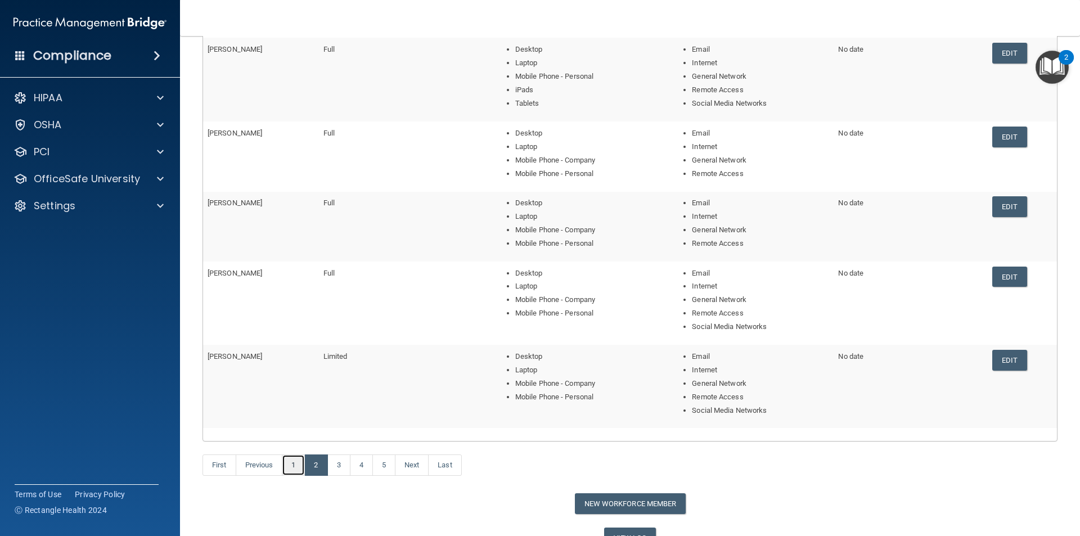
click at [295, 459] on link "1" at bounding box center [293, 465] width 23 height 21
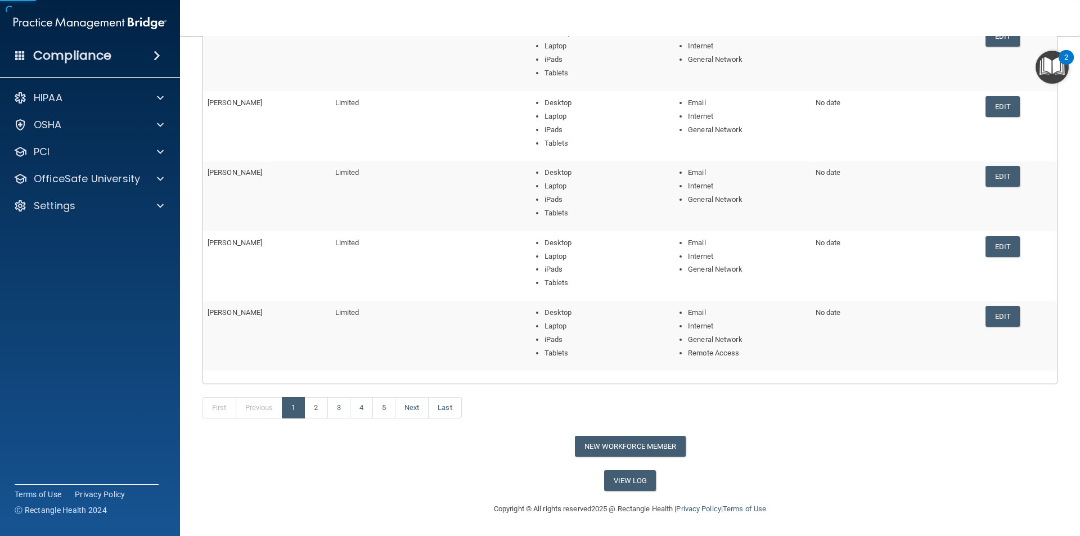
scroll to position [129, 0]
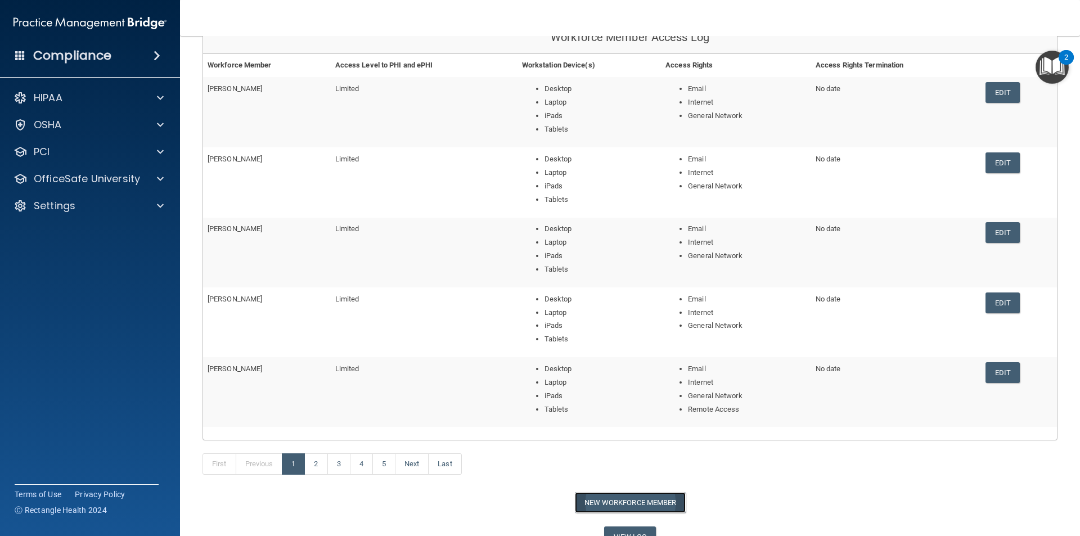
click at [627, 504] on button "New Workforce Member" at bounding box center [630, 502] width 111 height 21
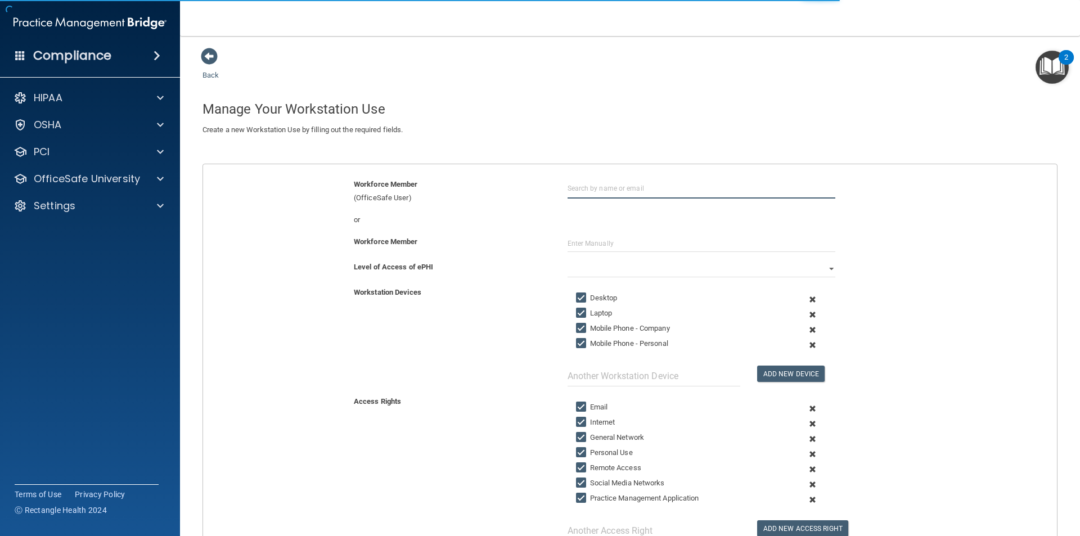
click at [611, 193] on input "text" at bounding box center [702, 188] width 268 height 21
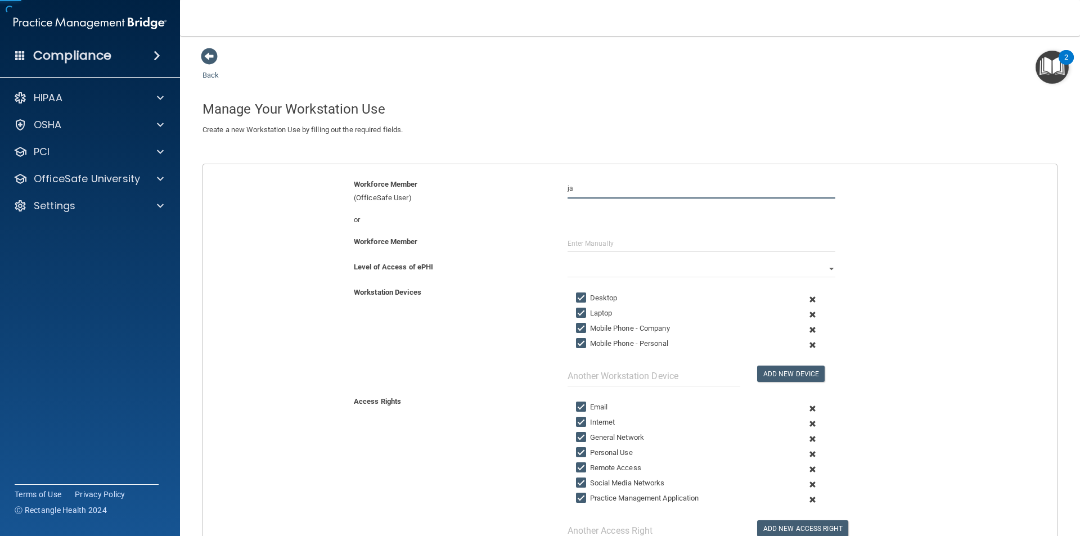
type input "j"
click at [613, 217] on div "[PERSON_NAME]" at bounding box center [608, 216] width 55 height 10
type input "[PERSON_NAME]"
click at [598, 249] on input "text" at bounding box center [702, 243] width 268 height 17
click at [590, 241] on input "text" at bounding box center [702, 243] width 268 height 17
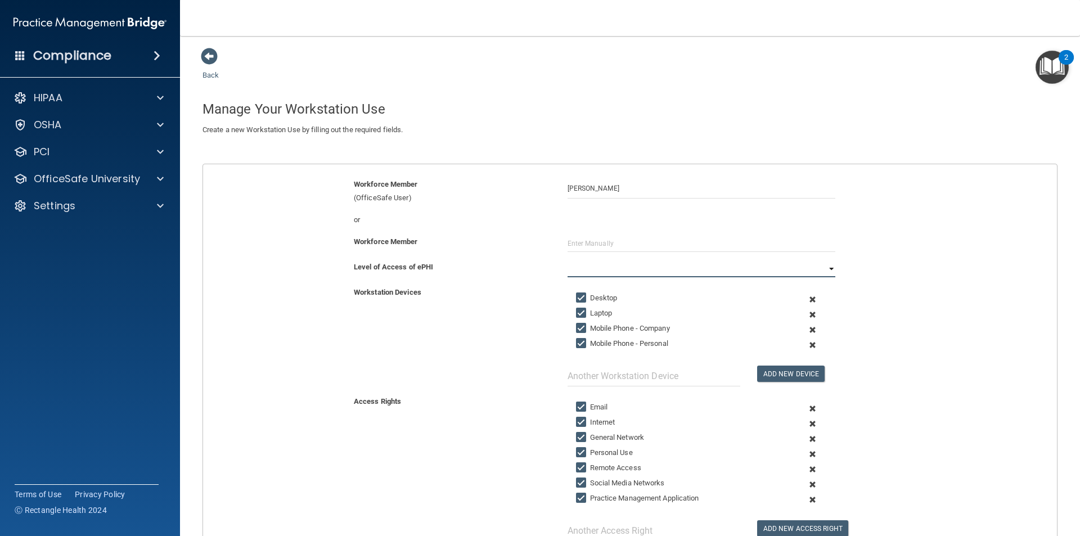
click at [577, 266] on select "Full Limited None" at bounding box center [702, 268] width 268 height 17
select select "1"
click at [568, 260] on select "Full Limited None" at bounding box center [702, 268] width 268 height 17
click at [576, 316] on input "Laptop" at bounding box center [582, 313] width 13 height 9
checkbox input "false"
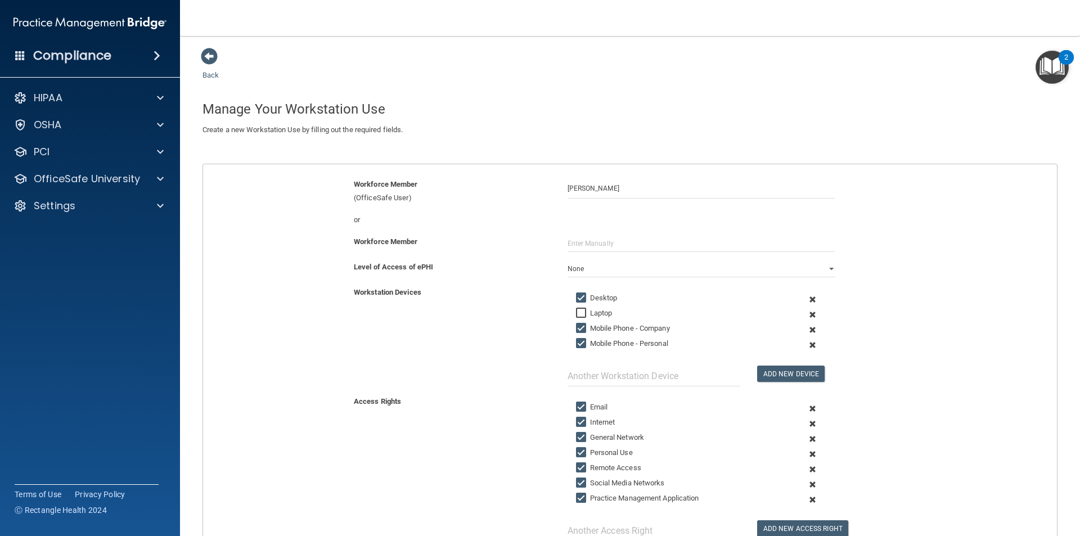
click at [576, 331] on input "Mobile Phone - Company" at bounding box center [582, 328] width 13 height 9
checkbox input "false"
click at [576, 343] on input "Mobile Phone - Personal" at bounding box center [582, 343] width 13 height 9
checkbox input "false"
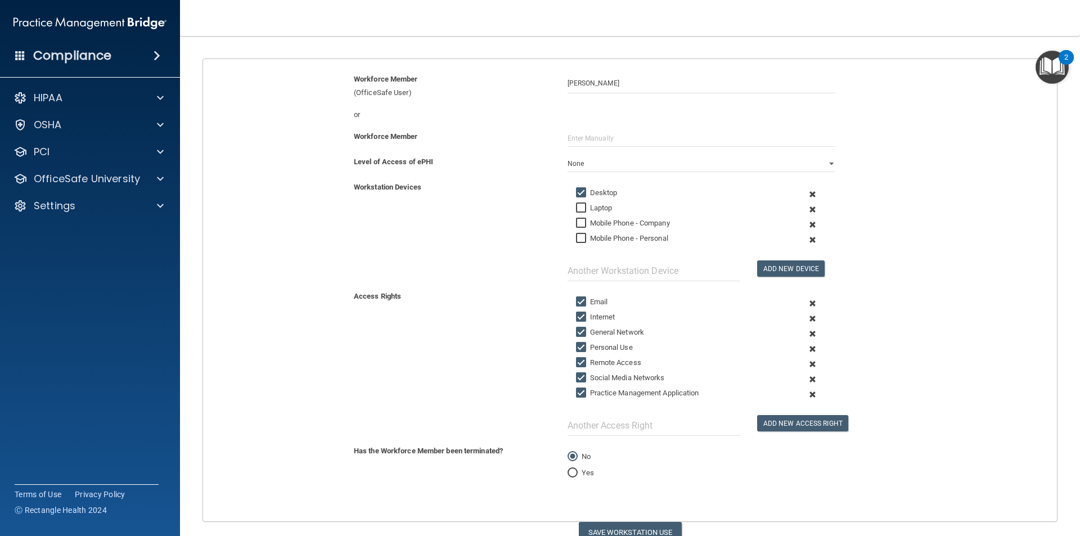
scroll to position [113, 0]
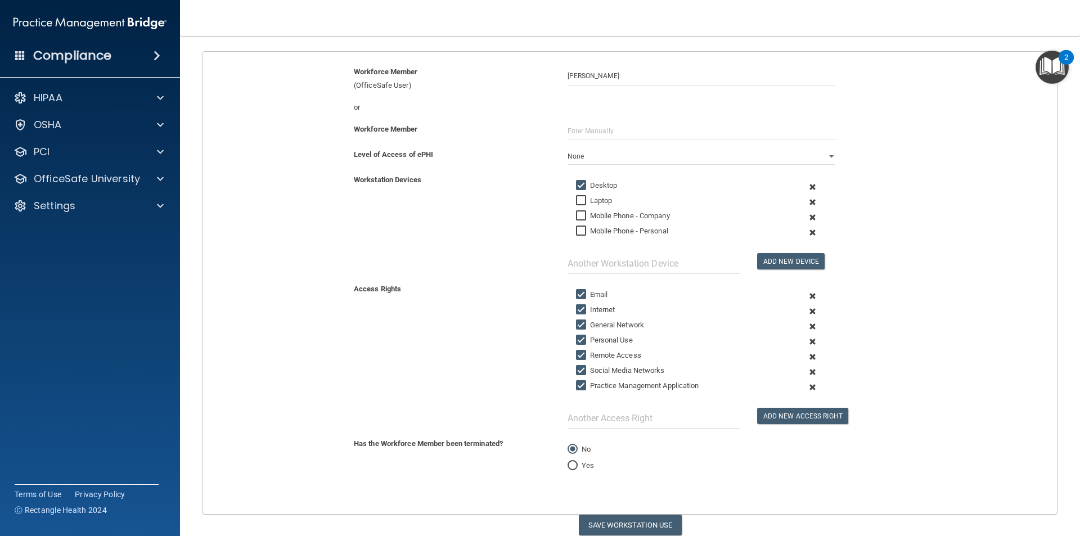
click at [576, 343] on input "Personal Use" at bounding box center [582, 340] width 13 height 9
checkbox input "false"
click at [576, 358] on input "Remote Access" at bounding box center [582, 355] width 13 height 9
checkbox input "false"
click at [576, 371] on input "Social Media Networks" at bounding box center [582, 370] width 13 height 9
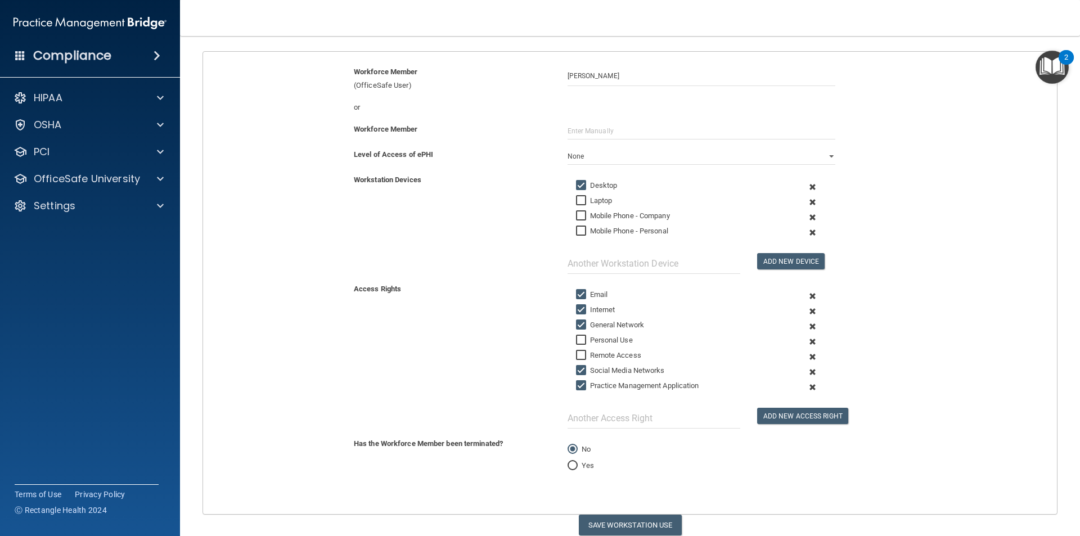
checkbox input "false"
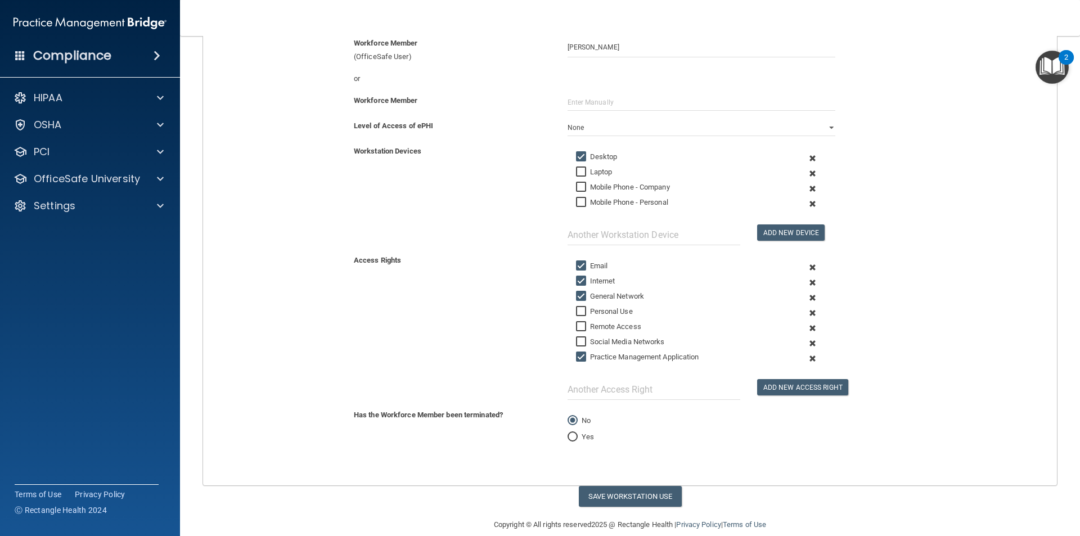
scroll to position [157, 0]
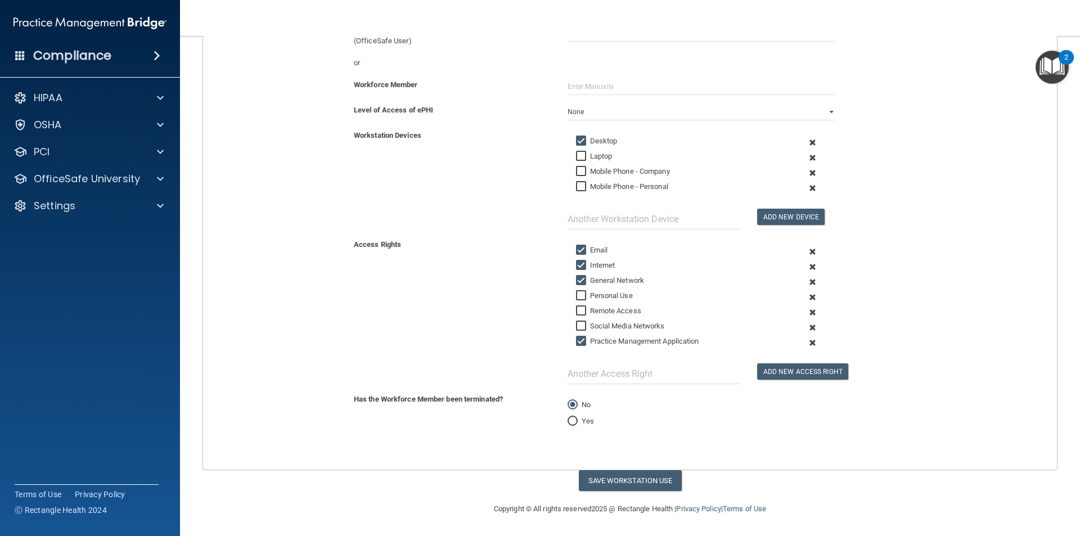
click at [572, 419] on input "Yes" at bounding box center [573, 421] width 10 height 8
radio input "true"
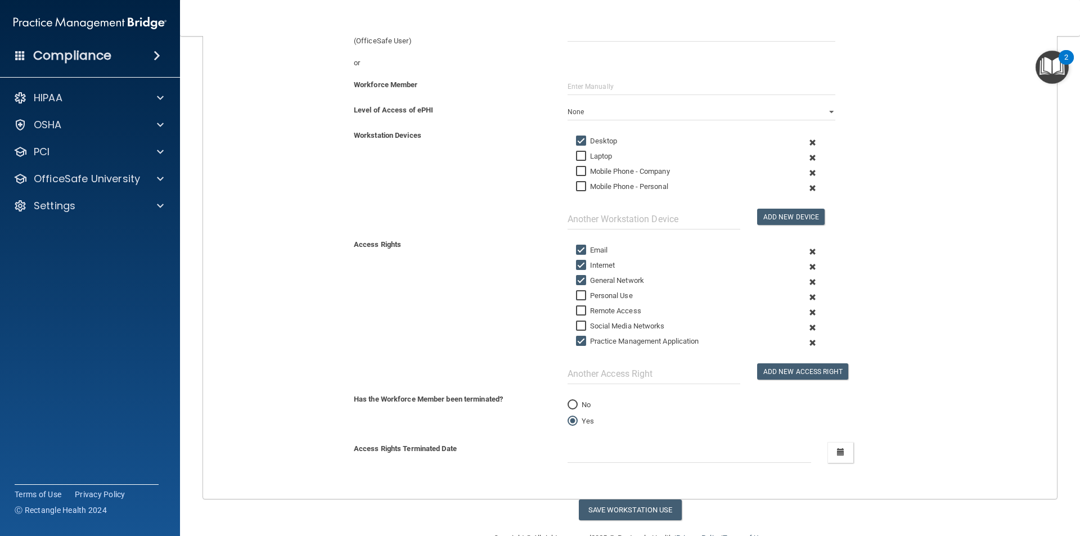
click at [571, 404] on input "No" at bounding box center [573, 405] width 10 height 8
radio input "true"
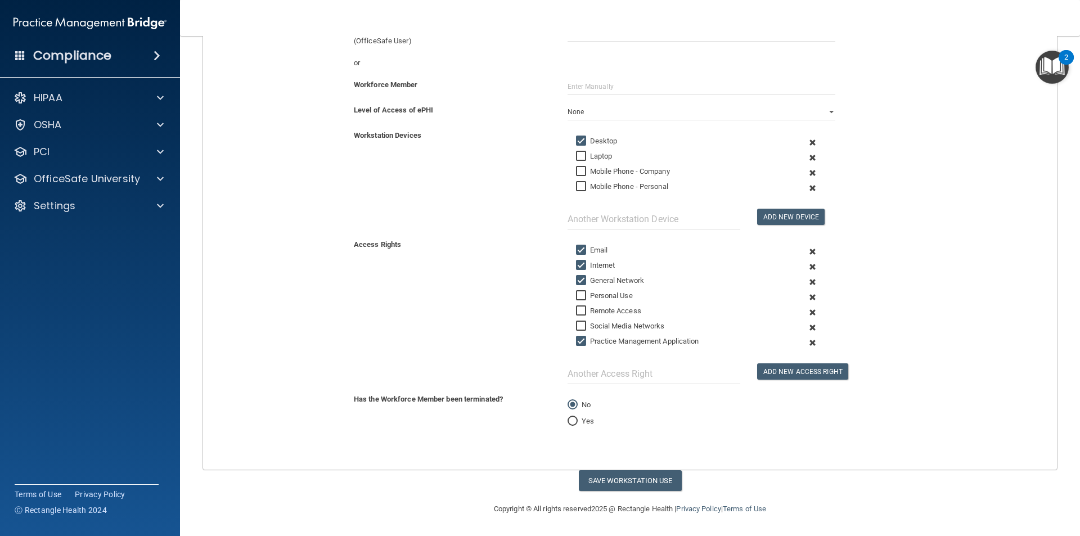
click at [572, 419] on input "Yes" at bounding box center [573, 421] width 10 height 8
radio input "true"
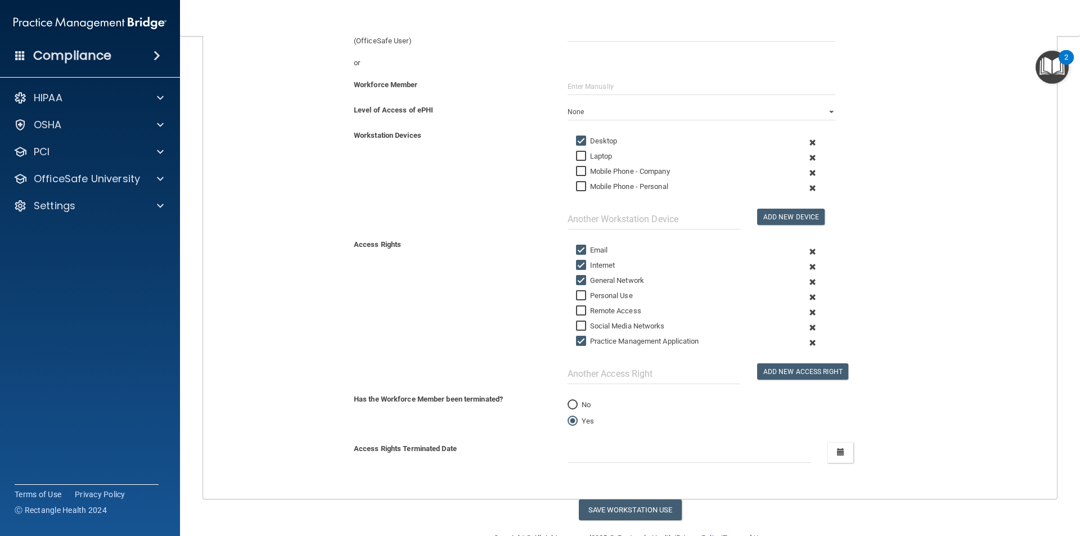
click at [569, 401] on input "No" at bounding box center [573, 405] width 10 height 8
radio input "true"
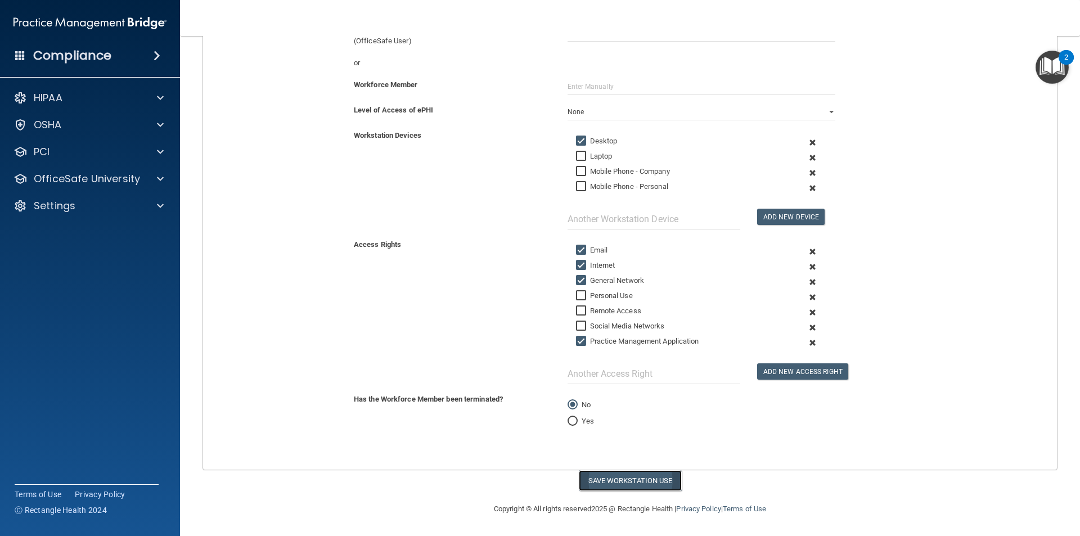
click at [601, 477] on button "Save Workstation Use" at bounding box center [630, 480] width 103 height 21
select select "? string:Limited ?"
